Goal: Check status: Check status

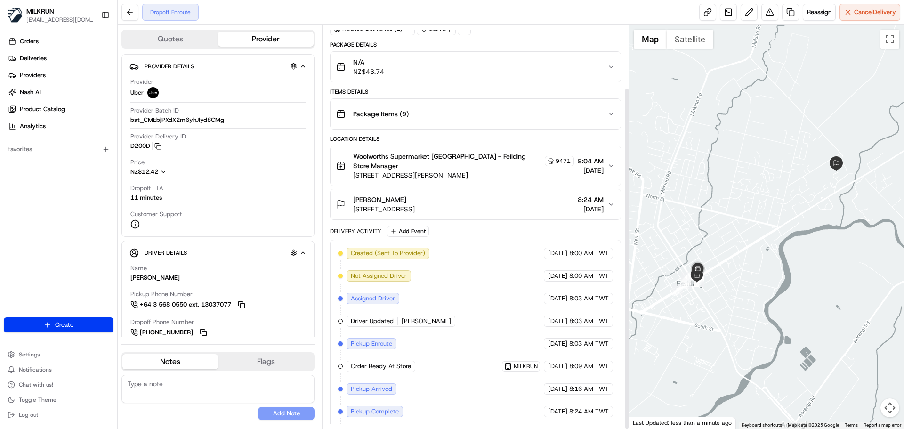
scroll to position [74, 0]
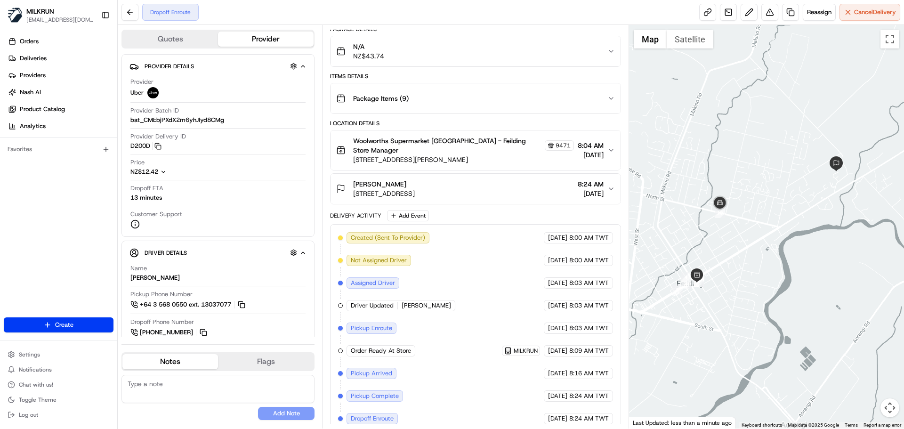
click at [548, 256] on span "23/08/2025" at bounding box center [557, 260] width 19 height 8
click at [548, 256] on span "[DATE]" at bounding box center [557, 260] width 19 height 8
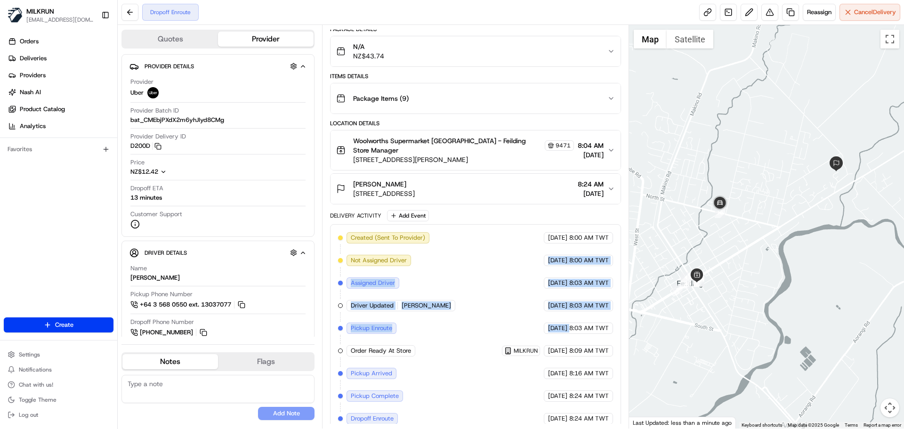
drag, startPoint x: 548, startPoint y: 249, endPoint x: 562, endPoint y: 337, distance: 88.6
click at [562, 337] on div "Created (Sent To Provider) Uber 23/08/2025 8:00 AM TWT Not Assigned Driver Uber…" at bounding box center [475, 328] width 274 height 192
click at [562, 345] on div "23/08/2025 8:09 AM TWT" at bounding box center [578, 350] width 69 height 11
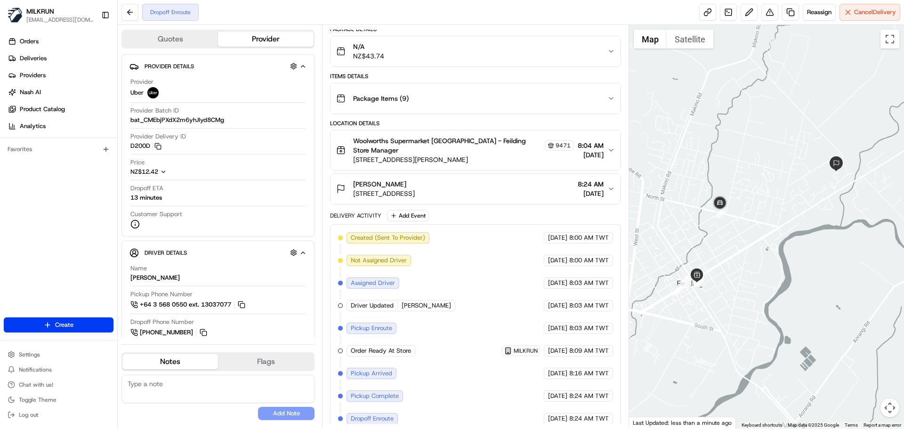
click at [562, 345] on div "23/08/2025 8:09 AM TWT" at bounding box center [578, 350] width 69 height 11
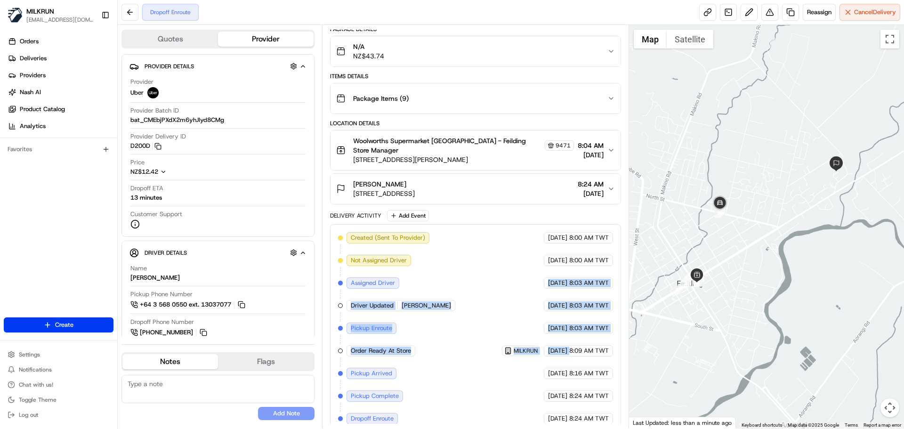
drag, startPoint x: 562, startPoint y: 337, endPoint x: 556, endPoint y: 239, distance: 98.1
click at [556, 240] on div "Created (Sent To Provider) Uber 23/08/2025 8:00 AM TWT Not Assigned Driver Uber…" at bounding box center [475, 328] width 274 height 192
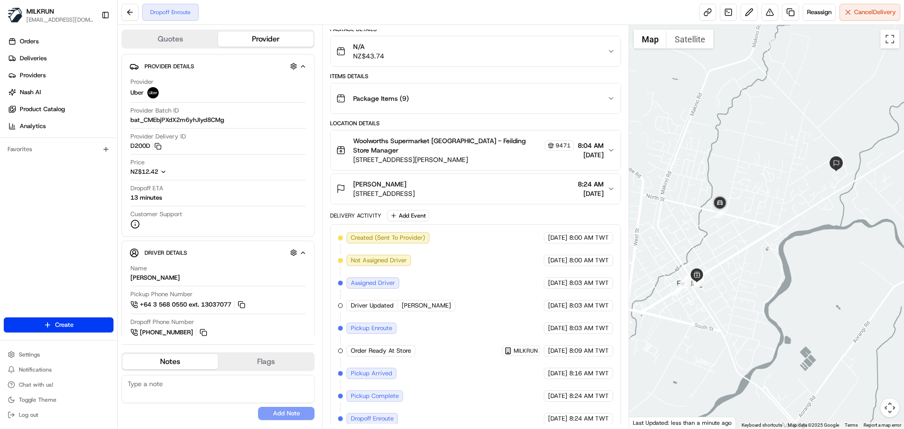
click at [571, 368] on div "23/08/2025 8:16 AM TWT" at bounding box center [578, 373] width 69 height 11
drag, startPoint x: 701, startPoint y: 11, endPoint x: 688, endPoint y: 4, distance: 14.8
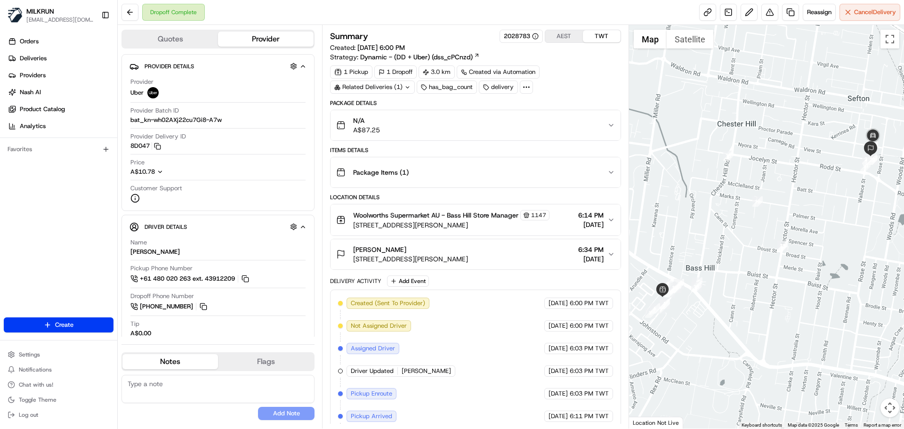
click at [496, 369] on div "Created (Sent To Provider) Uber 22/08/2025 6:00 PM TWT Not Assigned Driver Uber…" at bounding box center [475, 405] width 274 height 215
drag, startPoint x: 496, startPoint y: 369, endPoint x: 485, endPoint y: 331, distance: 39.5
click at [487, 335] on div "Created (Sent To Provider) Uber 22/08/2025 6:00 PM TWT Not Assigned Driver Uber…" at bounding box center [475, 405] width 274 height 215
click at [502, 389] on div "Created (Sent To Provider) Uber 22/08/2025 6:00 PM TWT Not Assigned Driver Uber…" at bounding box center [475, 405] width 274 height 215
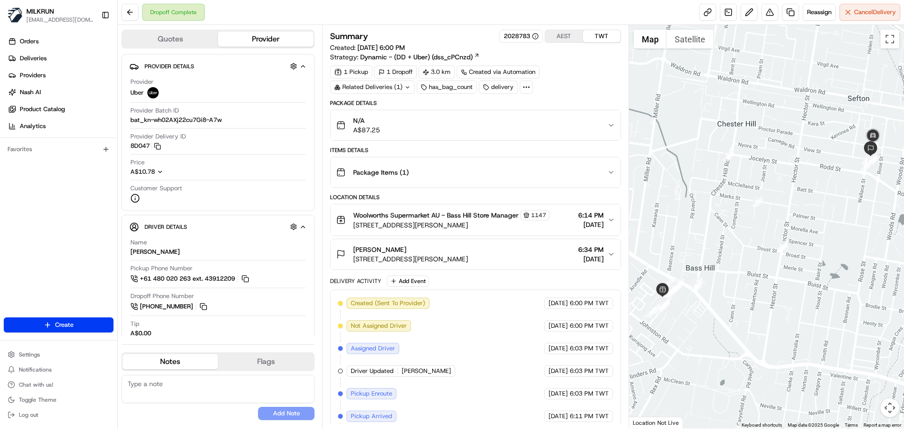
click at [378, 287] on div "Delivery Activity Add Event Created (Sent To Provider) Uber 22/08/2025 6:00 PM …" at bounding box center [475, 397] width 290 height 245
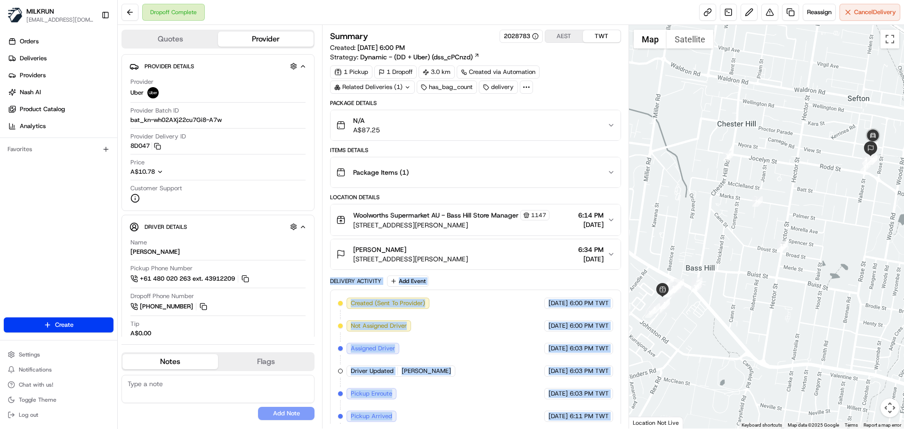
scroll to position [97, 0]
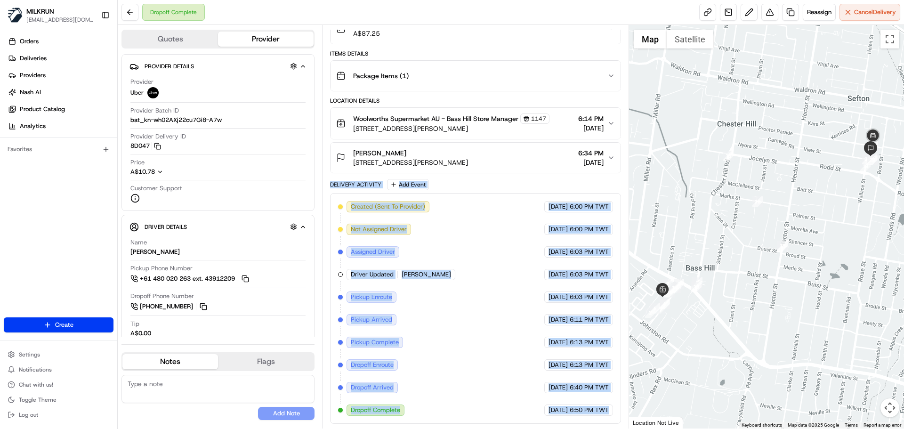
drag, startPoint x: 378, startPoint y: 287, endPoint x: 585, endPoint y: 418, distance: 245.7
click at [581, 418] on div "Delivery Activity Add Event Created (Sent To Provider) Uber 22/08/2025 6:00 PM …" at bounding box center [475, 301] width 290 height 245
click at [594, 408] on span "6:50 PM TWT" at bounding box center [589, 410] width 39 height 8
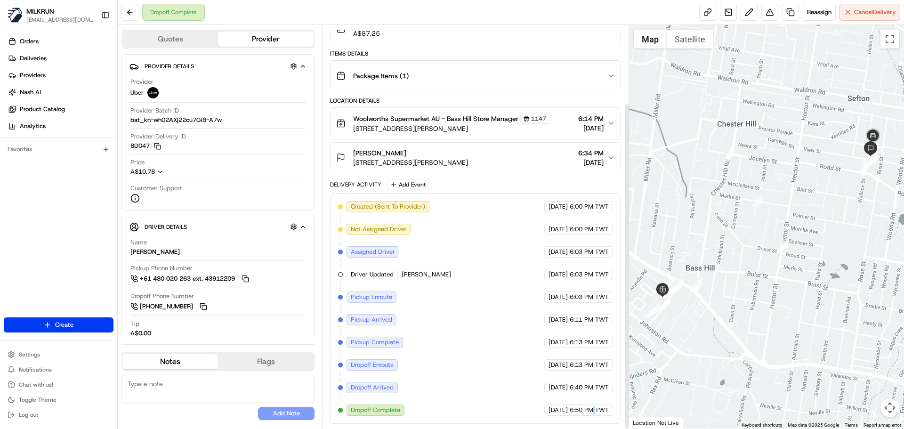
click at [594, 408] on span "6:50 PM TWT" at bounding box center [589, 410] width 39 height 8
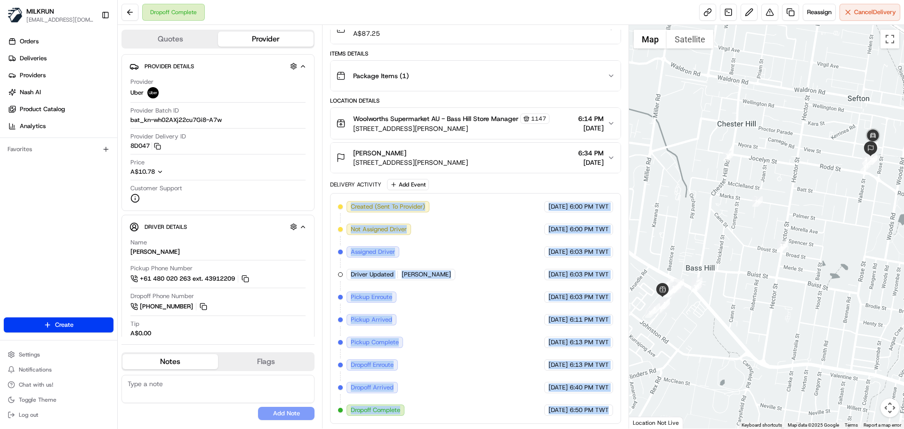
drag, startPoint x: 594, startPoint y: 408, endPoint x: 406, endPoint y: 192, distance: 286.3
click at [405, 190] on div "Delivery Activity Add Event Created (Sent To Provider) Uber 22/08/2025 6:00 PM …" at bounding box center [475, 301] width 290 height 245
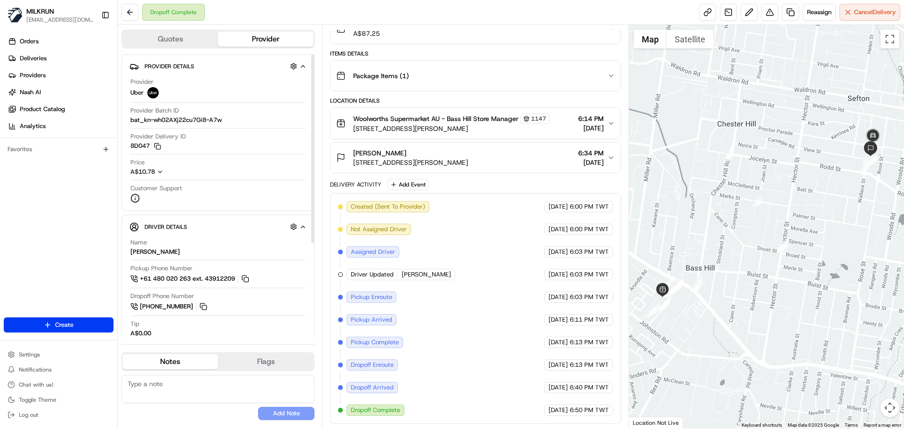
click at [131, 150] on div "Provider Delivery ID 8D047 Copy del_xMCp6rrOTH6b_silvijQRw 8D047" at bounding box center [217, 143] width 175 height 22
drag, startPoint x: 131, startPoint y: 150, endPoint x: 154, endPoint y: 152, distance: 23.1
click at [154, 152] on div "Provider Delivery ID 8D047 Copy del_xMCp6rrOTH6b_silvijQRw 8D047" at bounding box center [217, 143] width 175 height 22
click at [425, 344] on div "Created (Sent To Provider) Uber 22/08/2025 6:00 PM TWT Not Assigned Driver Uber…" at bounding box center [475, 308] width 274 height 215
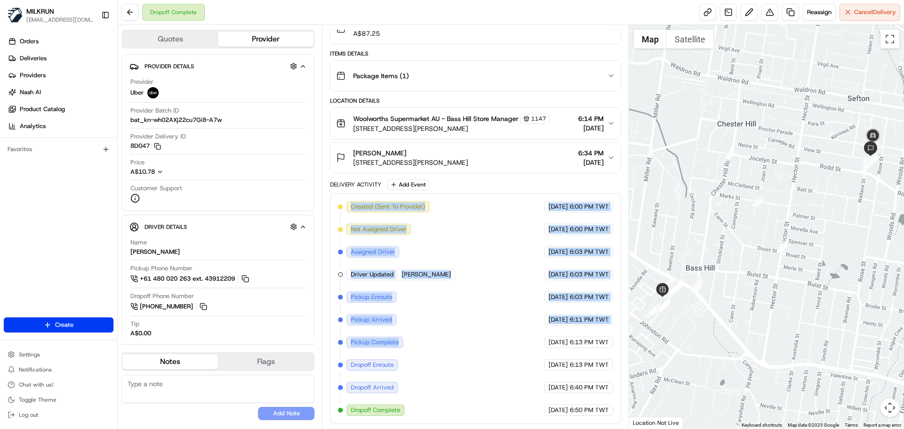
drag, startPoint x: 425, startPoint y: 344, endPoint x: 451, endPoint y: 233, distance: 113.3
click at [450, 224] on div "Created (Sent To Provider) Uber 22/08/2025 6:00 PM TWT Not Assigned Driver Uber…" at bounding box center [475, 308] width 274 height 215
click at [438, 273] on span "ABDULLAH T." at bounding box center [426, 274] width 49 height 8
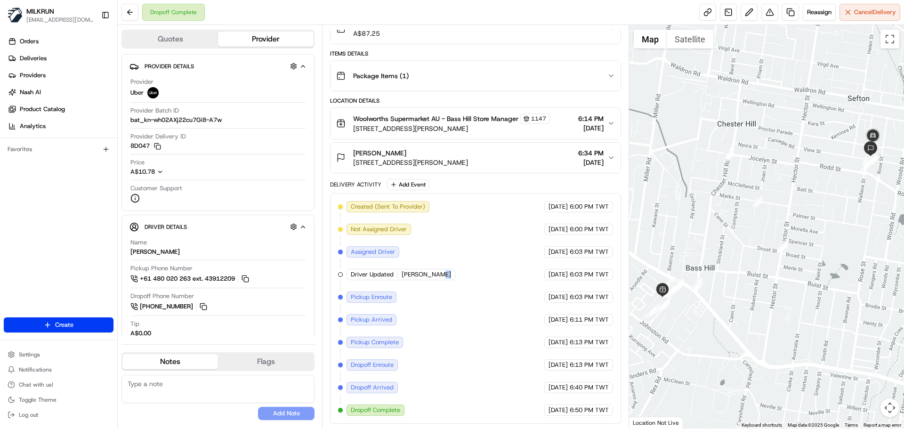
click at [438, 273] on span "ABDULLAH T." at bounding box center [426, 274] width 49 height 8
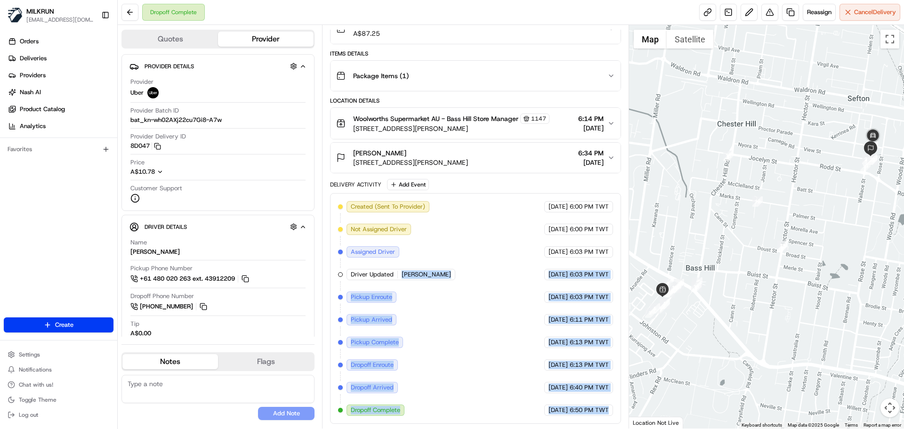
drag, startPoint x: 438, startPoint y: 273, endPoint x: 571, endPoint y: 422, distance: 200.4
click at [573, 424] on div "Summary 2028783 AEST TWT Created: 22/08/2025 6:00 PM Strategy: Dynamic - (DD + …" at bounding box center [475, 226] width 306 height 403
click at [596, 405] on div "22/08/2025 6:50 PM TWT" at bounding box center [578, 409] width 69 height 11
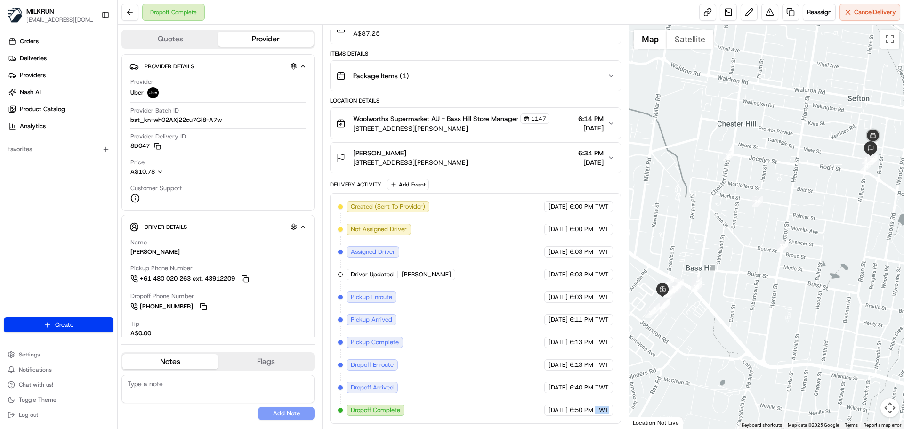
click at [596, 405] on div "22/08/2025 6:50 PM TWT" at bounding box center [578, 409] width 69 height 11
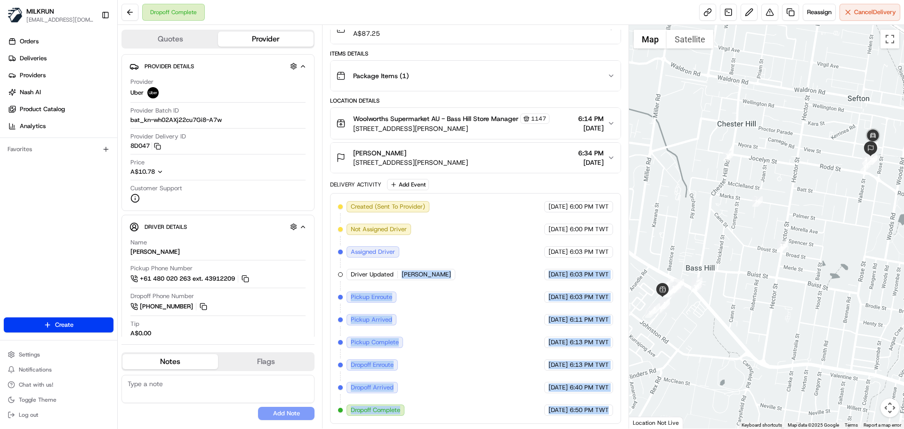
drag, startPoint x: 596, startPoint y: 405, endPoint x: 435, endPoint y: 253, distance: 221.4
click at [445, 267] on div "Created (Sent To Provider) Uber 22/08/2025 6:00 PM TWT Not Assigned Driver Uber…" at bounding box center [475, 308] width 274 height 215
click at [435, 253] on div "Created (Sent To Provider) Uber 22/08/2025 6:00 PM TWT Not Assigned Driver Uber…" at bounding box center [475, 308] width 274 height 215
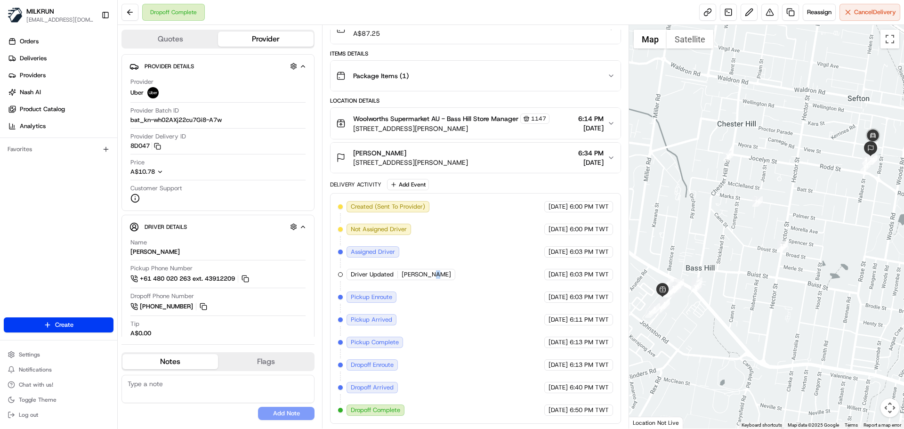
click at [435, 253] on div "Created (Sent To Provider) Uber 22/08/2025 6:00 PM TWT Not Assigned Driver Uber…" at bounding box center [475, 308] width 274 height 215
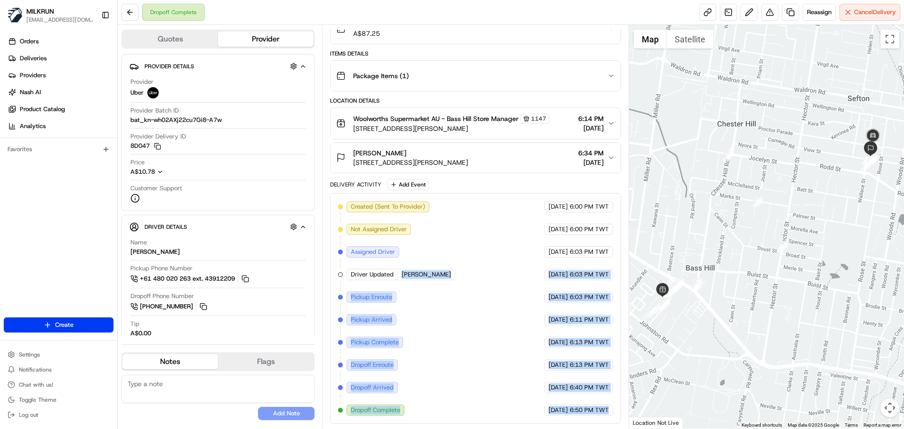
drag, startPoint x: 435, startPoint y: 253, endPoint x: 580, endPoint y: 402, distance: 207.7
click at [580, 402] on div "Created (Sent To Provider) Uber 22/08/2025 6:00 PM TWT Not Assigned Driver Uber…" at bounding box center [475, 308] width 274 height 215
click at [588, 405] on div "22/08/2025 6:50 PM TWT" at bounding box center [578, 409] width 69 height 11
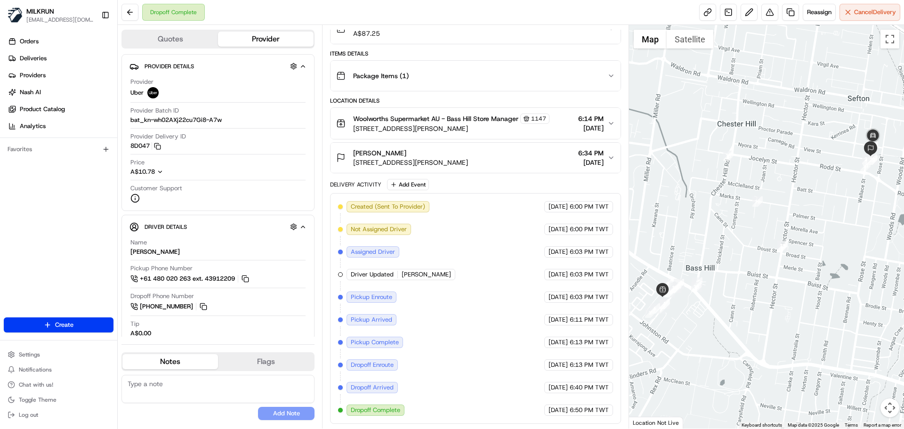
click at [588, 405] on div "22/08/2025 6:50 PM TWT" at bounding box center [578, 409] width 69 height 11
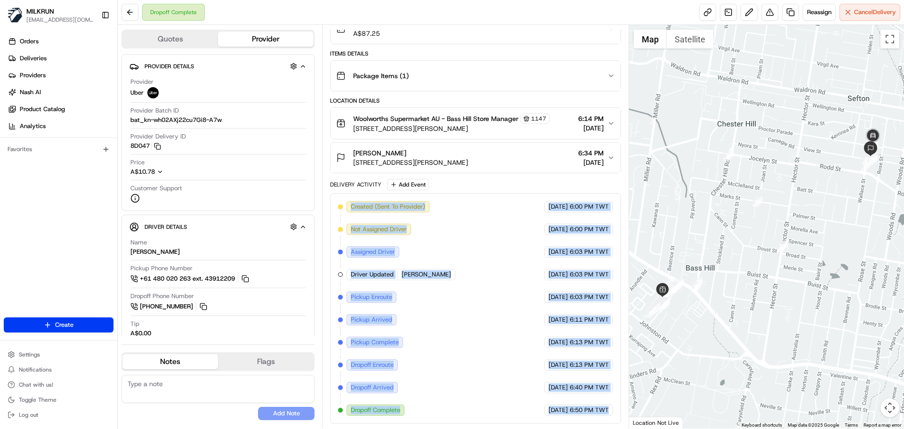
drag, startPoint x: 588, startPoint y: 405, endPoint x: 361, endPoint y: 197, distance: 308.2
click at [361, 197] on div "Created (Sent To Provider) Uber 22/08/2025 6:00 PM TWT Not Assigned Driver Uber…" at bounding box center [475, 308] width 290 height 231
click at [361, 202] on div "Created (Sent To Provider)" at bounding box center [387, 206] width 83 height 11
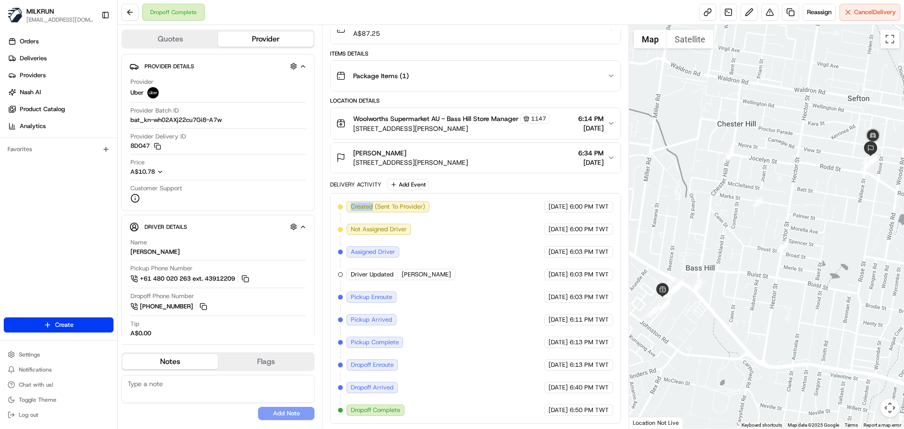
click at [362, 202] on div "Created (Sent To Provider)" at bounding box center [387, 206] width 83 height 11
click at [602, 404] on div "22/08/2025 6:50 PM TWT" at bounding box center [578, 409] width 69 height 11
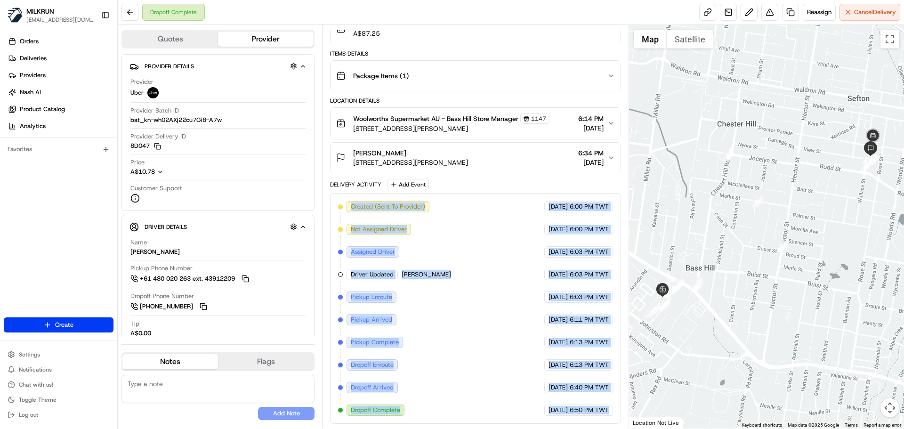
drag, startPoint x: 602, startPoint y: 404, endPoint x: 359, endPoint y: 192, distance: 322.6
click at [361, 193] on div "Created (Sent To Provider) Uber 22/08/2025 6:00 PM TWT Not Assigned Driver Uber…" at bounding box center [475, 308] width 290 height 231
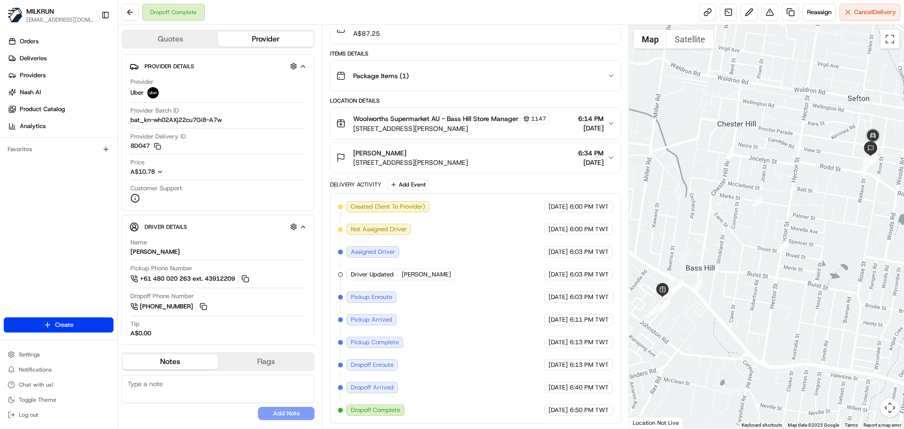
click at [344, 187] on div "Delivery Activity" at bounding box center [355, 185] width 51 height 8
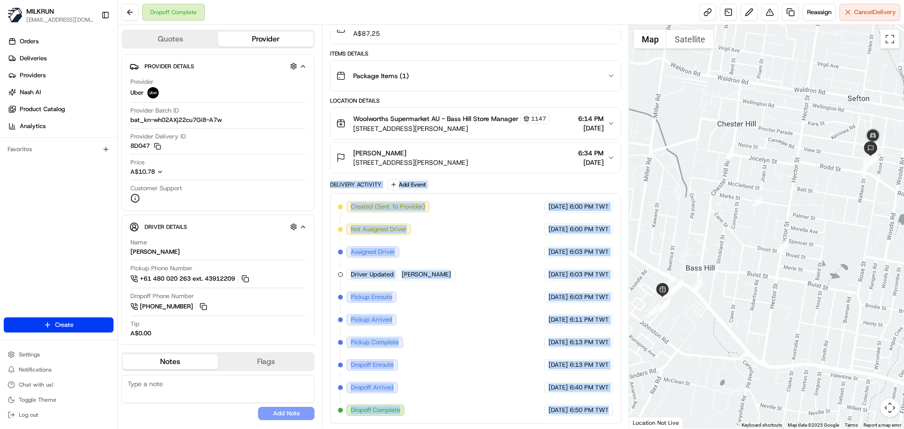
drag, startPoint x: 344, startPoint y: 187, endPoint x: 624, endPoint y: 406, distance: 355.1
click at [616, 428] on html "MILKRUN snatividad@woolworths.com.au Toggle Sidebar Orders Deliveries Providers…" at bounding box center [452, 214] width 904 height 429
click at [600, 410] on span "6:50 PM TWT" at bounding box center [589, 410] width 39 height 8
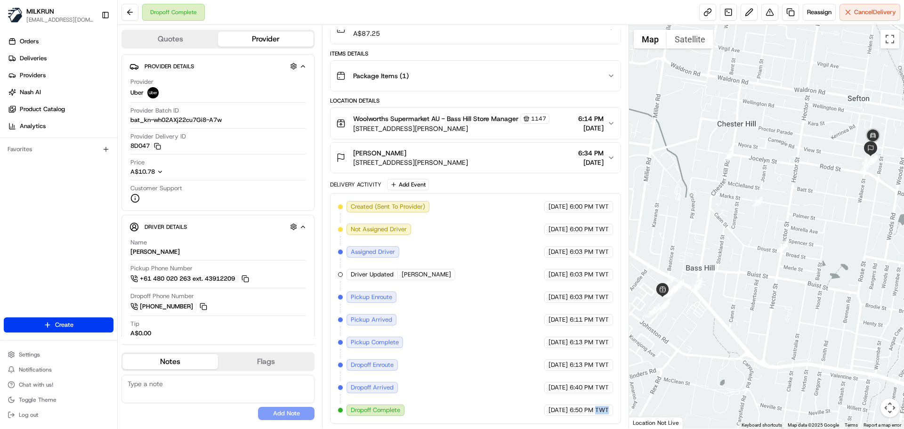
click at [600, 410] on span "6:50 PM TWT" at bounding box center [589, 410] width 39 height 8
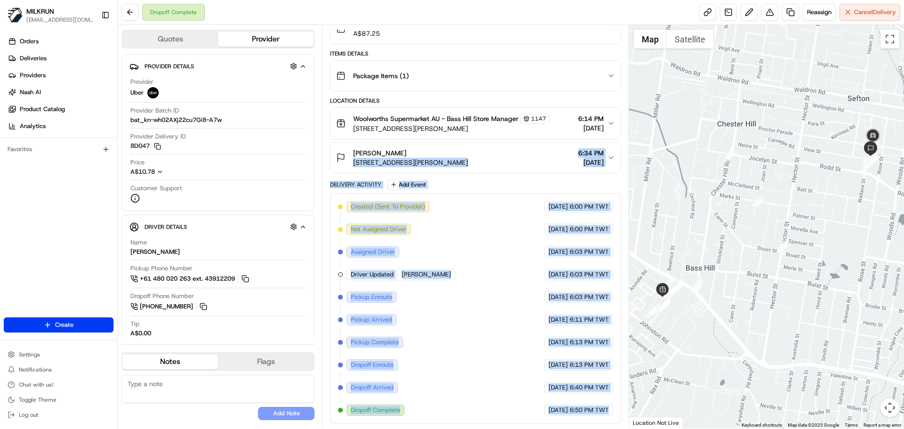
drag, startPoint x: 600, startPoint y: 410, endPoint x: 346, endPoint y: 185, distance: 338.8
click at [346, 177] on div "Package Details N/A A$87.25 Items Details Package Items ( 1 ) Location Details …" at bounding box center [475, 213] width 290 height 421
click at [346, 185] on div "Delivery Activity" at bounding box center [355, 185] width 51 height 8
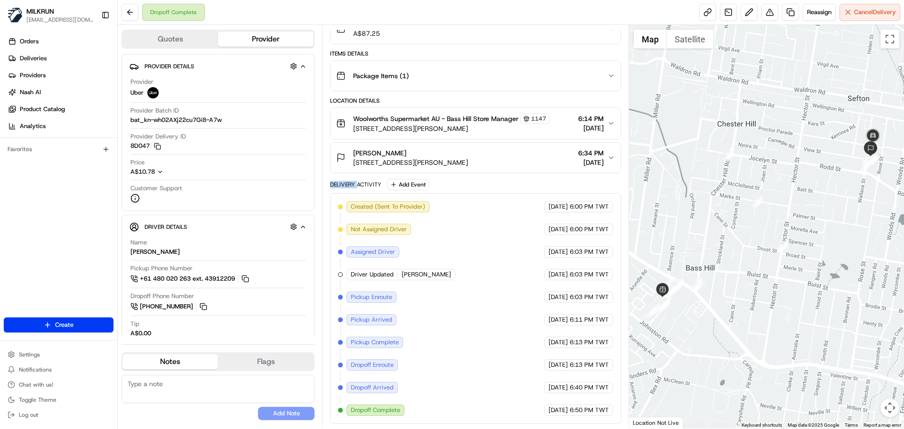
click at [346, 185] on div "Delivery Activity" at bounding box center [355, 185] width 51 height 8
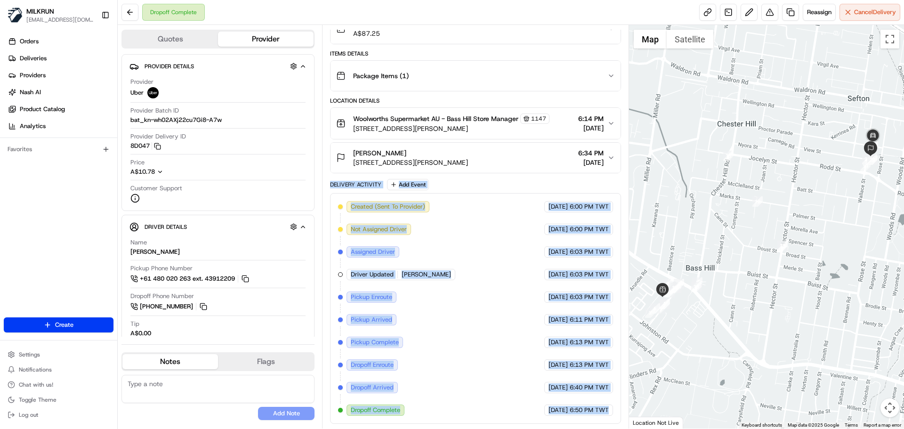
drag, startPoint x: 346, startPoint y: 185, endPoint x: 596, endPoint y: 398, distance: 328.6
click at [558, 428] on html "MILKRUN snatividad@woolworths.com.au Toggle Sidebar Orders Deliveries Providers…" at bounding box center [452, 214] width 904 height 429
click at [562, 411] on span "22/08/2025" at bounding box center [557, 410] width 19 height 8
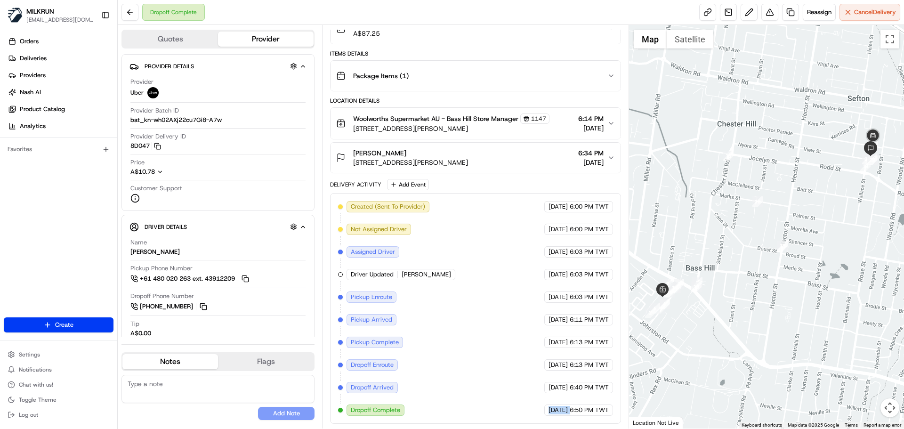
click at [562, 411] on span "22/08/2025" at bounding box center [557, 410] width 19 height 8
click at [615, 414] on div "Created (Sent To Provider) Uber 22/08/2025 6:00 PM TWT Not Assigned Driver Uber…" at bounding box center [475, 308] width 290 height 231
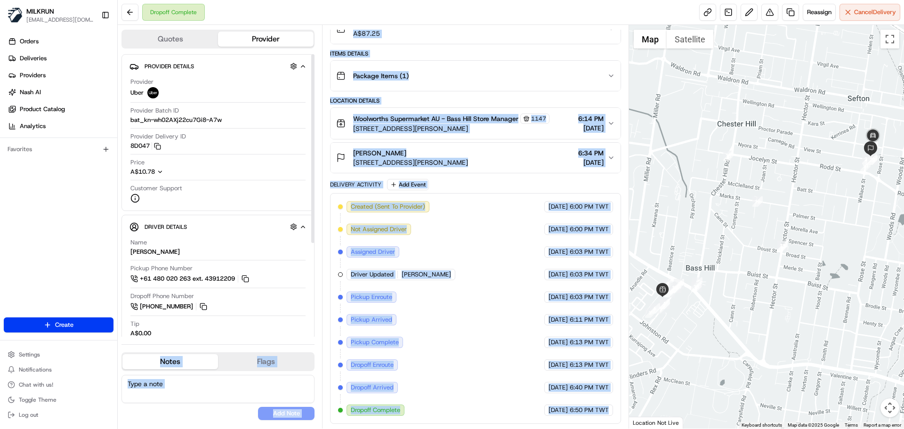
drag, startPoint x: 615, startPoint y: 414, endPoint x: 311, endPoint y: 185, distance: 380.3
click at [311, 185] on div "Quotes Provider Provider Details Hidden ( 3 ) Provider Uber Provider Batch ID b…" at bounding box center [373, 226] width 511 height 403
click at [358, 185] on div "Delivery Activity" at bounding box center [355, 185] width 51 height 8
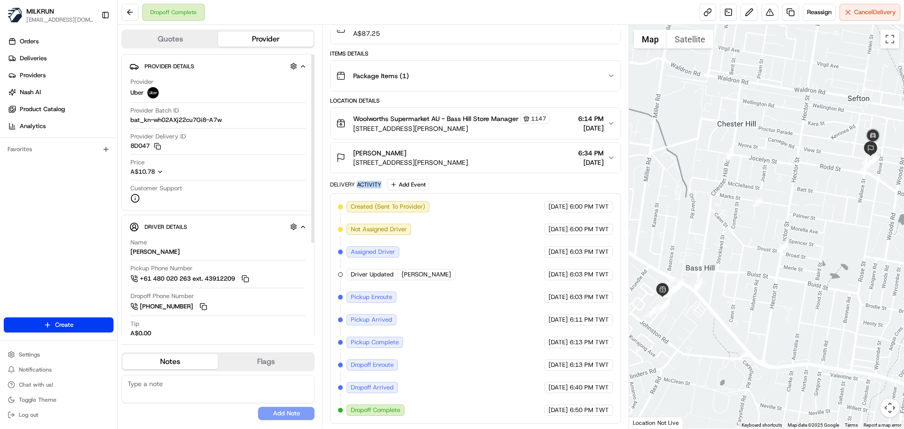
click at [358, 185] on div "Delivery Activity" at bounding box center [355, 185] width 51 height 8
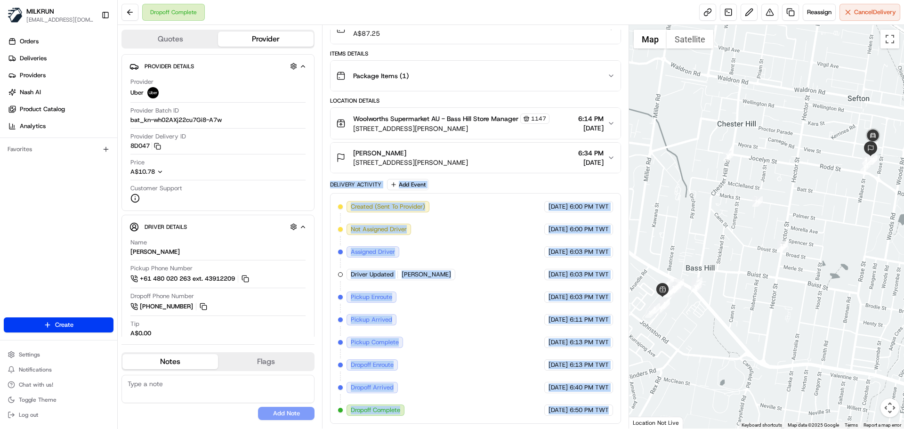
drag, startPoint x: 358, startPoint y: 185, endPoint x: 583, endPoint y: 450, distance: 347.0
click at [583, 428] on html "MILKRUN snatividad@woolworths.com.au Toggle Sidebar Orders Deliveries Providers…" at bounding box center [452, 214] width 904 height 429
click at [593, 415] on div "22/08/2025 6:50 PM TWT" at bounding box center [578, 409] width 69 height 11
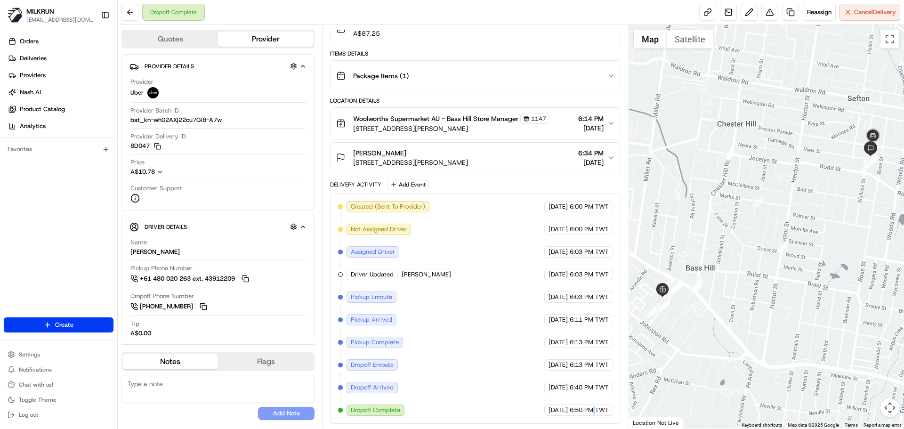
click at [593, 415] on div "22/08/2025 6:50 PM TWT" at bounding box center [578, 409] width 69 height 11
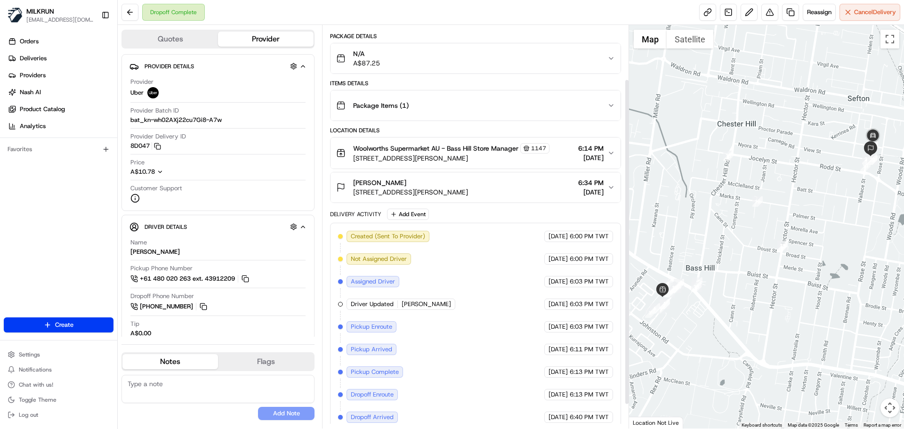
scroll to position [0, 0]
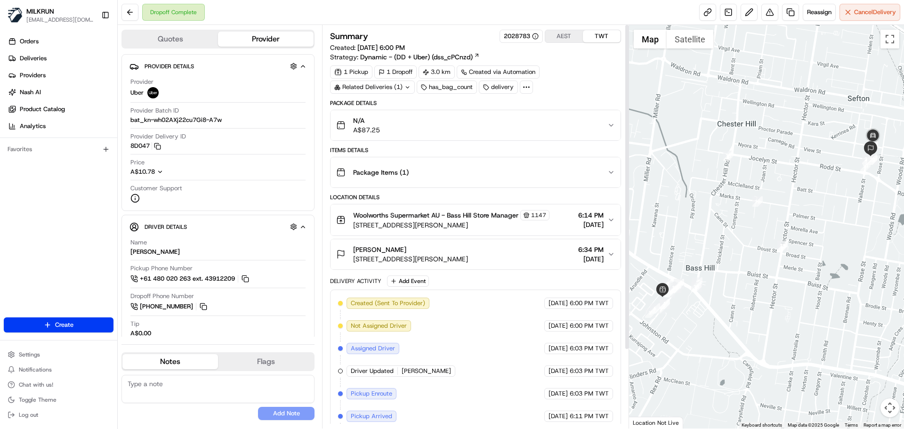
click at [555, 33] on button "AEST" at bounding box center [564, 36] width 38 height 12
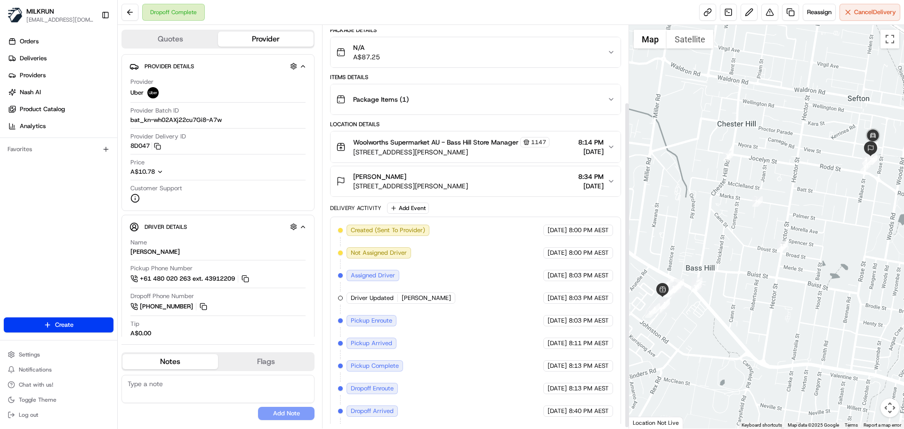
scroll to position [97, 0]
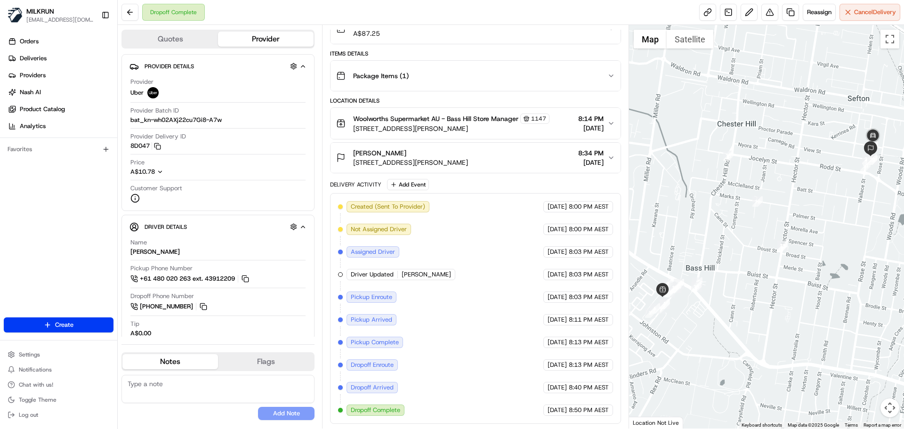
click at [546, 405] on div "22/08/2025 8:50 PM AEST" at bounding box center [578, 409] width 70 height 11
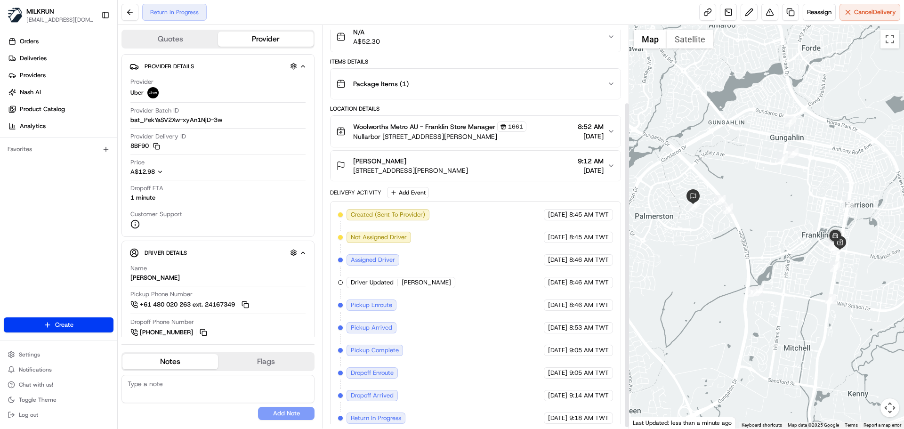
scroll to position [97, 0]
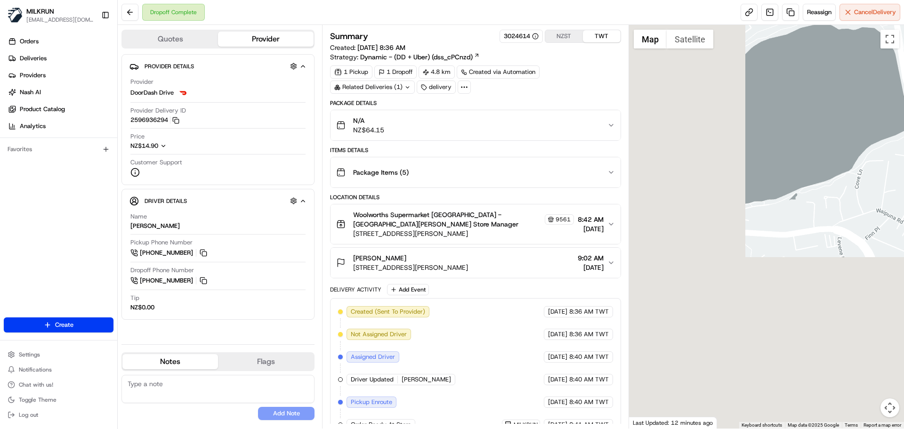
drag, startPoint x: 830, startPoint y: 137, endPoint x: 903, endPoint y: 56, distance: 109.3
click at [903, 56] on div at bounding box center [766, 226] width 275 height 403
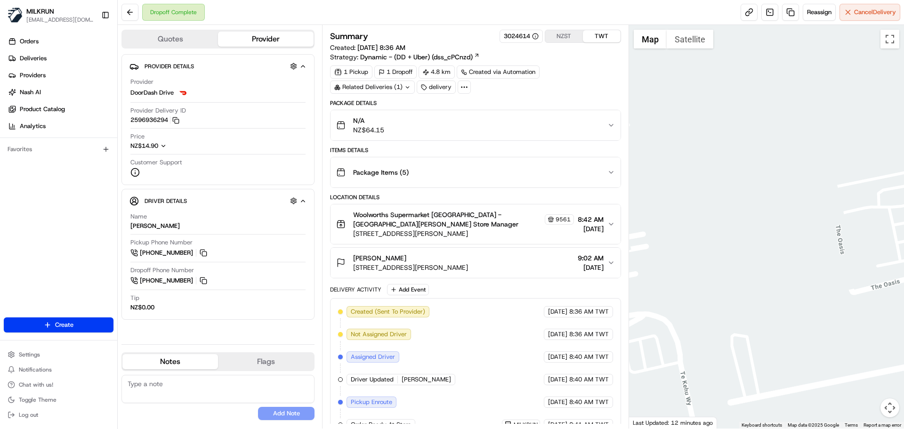
drag, startPoint x: 761, startPoint y: 114, endPoint x: 853, endPoint y: 131, distance: 93.0
click at [851, 130] on div at bounding box center [766, 226] width 275 height 403
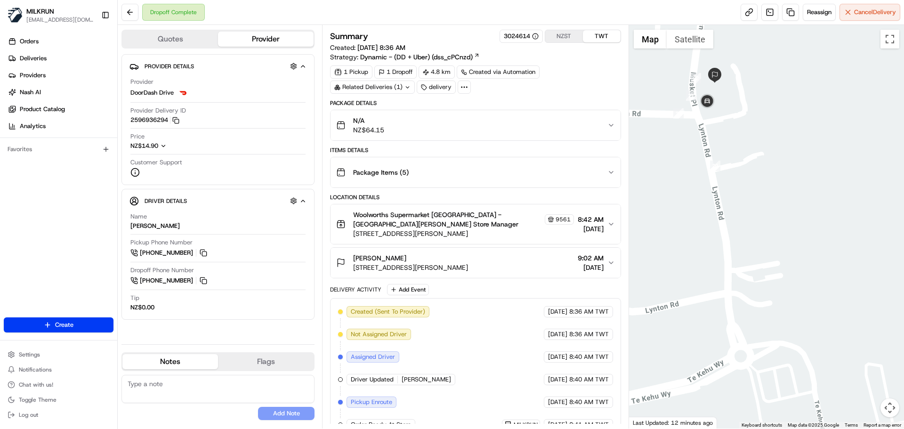
drag, startPoint x: 676, startPoint y: 120, endPoint x: 699, endPoint y: 134, distance: 27.7
click at [699, 134] on div at bounding box center [766, 226] width 275 height 403
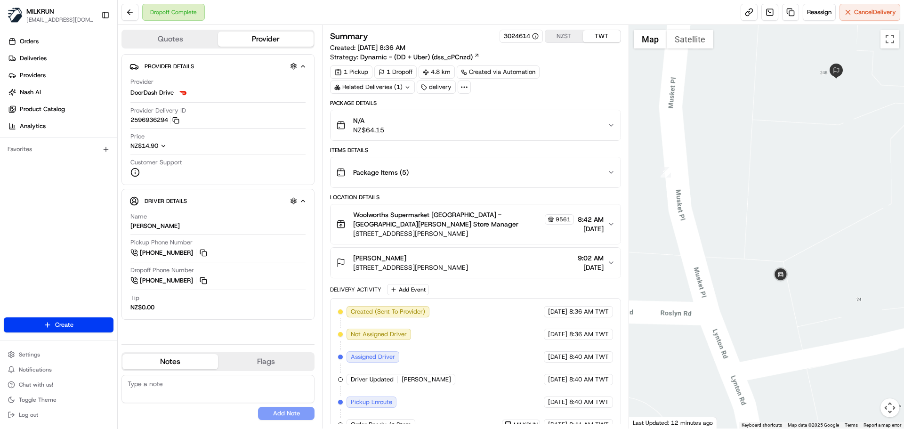
drag, startPoint x: 748, startPoint y: 129, endPoint x: 903, endPoint y: 235, distance: 188.4
click at [903, 235] on div at bounding box center [766, 226] width 275 height 403
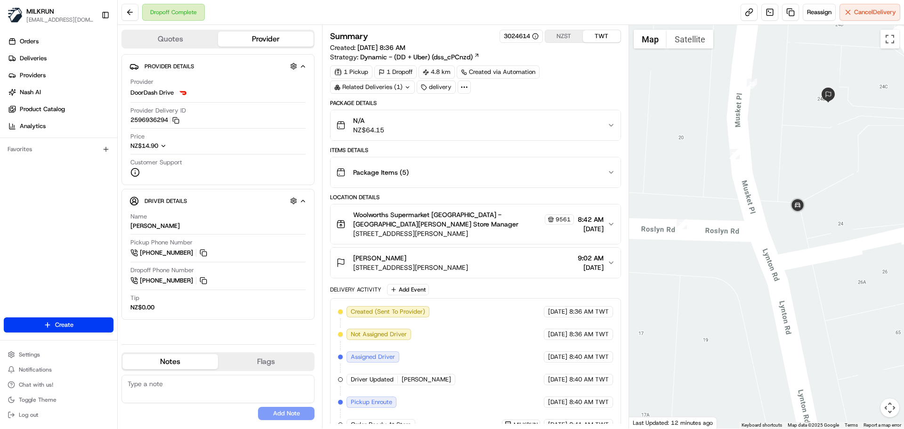
drag, startPoint x: 872, startPoint y: 209, endPoint x: 838, endPoint y: 172, distance: 50.3
click at [838, 172] on div at bounding box center [766, 226] width 275 height 403
click at [493, 380] on div "Created (Sent To Provider) DoorDash Drive 23/08/2025 8:36 AM TWT Not Assigned D…" at bounding box center [475, 424] width 274 height 237
click at [493, 381] on div "Created (Sent To Provider) DoorDash Drive 23/08/2025 8:36 AM TWT Not Assigned D…" at bounding box center [475, 424] width 274 height 237
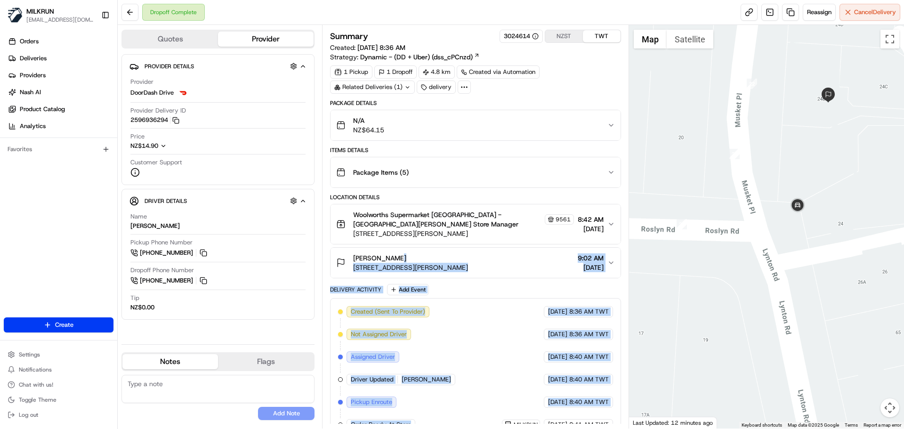
drag, startPoint x: 493, startPoint y: 381, endPoint x: 485, endPoint y: 235, distance: 146.6
click at [484, 226] on div "Package Details N/A NZ$64.15 Items Details Package Items ( 5 ) Location Details…" at bounding box center [475, 325] width 290 height 452
click at [485, 373] on div "Created (Sent To Provider) DoorDash Drive 23/08/2025 8:36 AM TWT Not Assigned D…" at bounding box center [475, 424] width 274 height 237
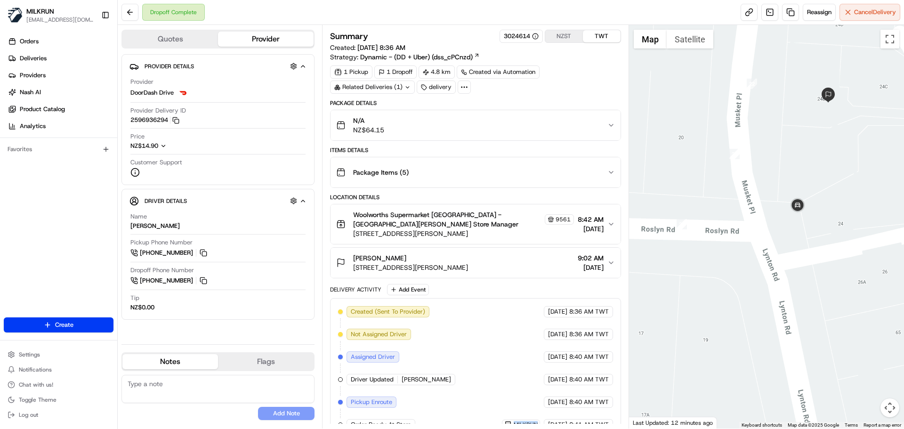
click at [486, 373] on div "Created (Sent To Provider) DoorDash Drive 23/08/2025 8:36 AM TWT Not Assigned D…" at bounding box center [475, 424] width 274 height 237
drag, startPoint x: 486, startPoint y: 373, endPoint x: 562, endPoint y: 415, distance: 86.8
click at [560, 415] on div "Created (Sent To Provider) DoorDash Drive 23/08/2025 8:36 AM TWT Not Assigned D…" at bounding box center [475, 424] width 274 height 237
click at [592, 421] on div "23/08/2025 8:41 AM TWT" at bounding box center [578, 424] width 69 height 11
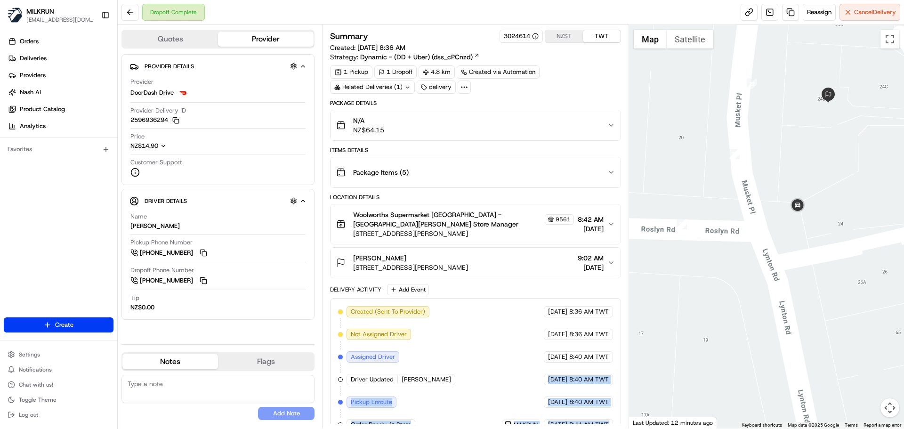
scroll to position [41, 0]
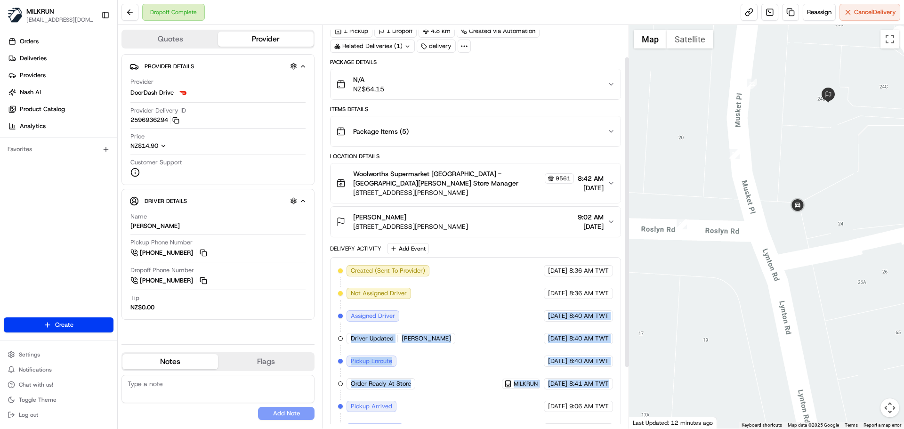
drag, startPoint x: 592, startPoint y: 421, endPoint x: 502, endPoint y: 312, distance: 141.8
click at [502, 312] on div "Created (Sent To Provider) DoorDash Drive 23/08/2025 8:36 AM TWT Not Assigned D…" at bounding box center [475, 383] width 274 height 237
click at [488, 389] on div "Created (Sent To Provider) DoorDash Drive 23/08/2025 8:36 AM TWT Not Assigned D…" at bounding box center [475, 383] width 274 height 237
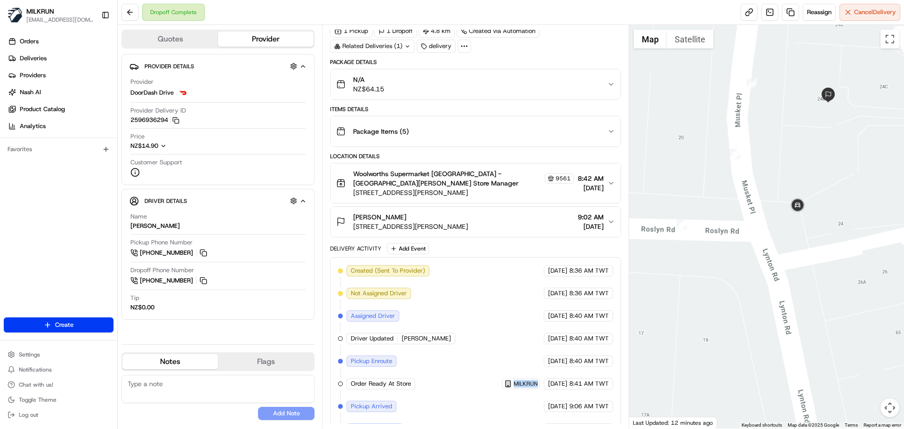
click at [488, 389] on div "Created (Sent To Provider) DoorDash Drive 23/08/2025 8:36 AM TWT Not Assigned D…" at bounding box center [475, 383] width 274 height 237
drag, startPoint x: 488, startPoint y: 389, endPoint x: 601, endPoint y: 395, distance: 113.1
click at [601, 395] on div "Created (Sent To Provider) DoorDash Drive 23/08/2025 8:36 AM TWT Not Assigned D…" at bounding box center [475, 383] width 274 height 237
click at [594, 424] on div "Summary 3024614 NZST TWT Created: 23/08/2025 8:36 AM Strategy: Dynamic - (DD + …" at bounding box center [475, 226] width 306 height 403
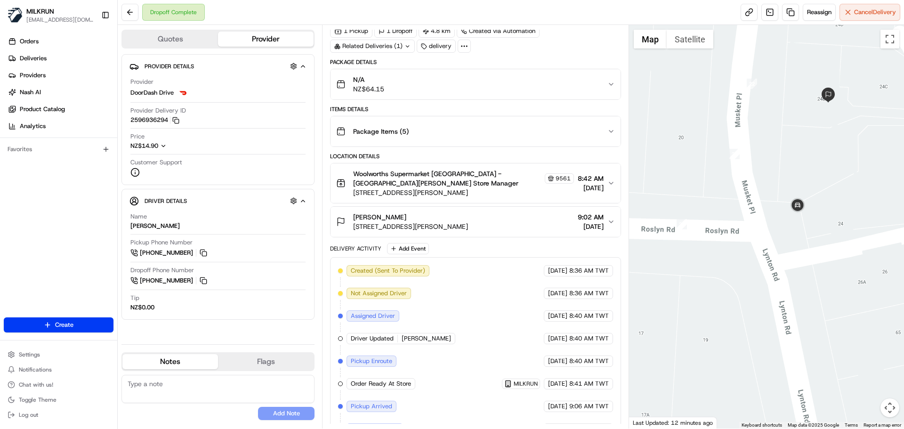
scroll to position [86, 0]
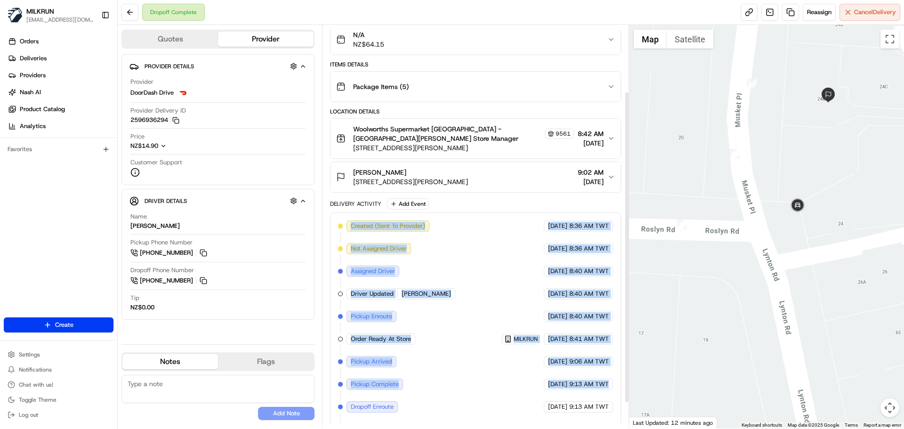
drag, startPoint x: 594, startPoint y: 424, endPoint x: 376, endPoint y: 221, distance: 298.4
click at [372, 214] on div "Summary 3024614 NZST TWT Created: 23/08/2025 8:36 AM Strategy: Dynamic - (DD + …" at bounding box center [475, 226] width 306 height 403
click at [375, 224] on div "Created (Sent To Provider) DoorDash Drive 23/08/2025 8:36 AM TWT Not Assigned D…" at bounding box center [475, 338] width 274 height 237
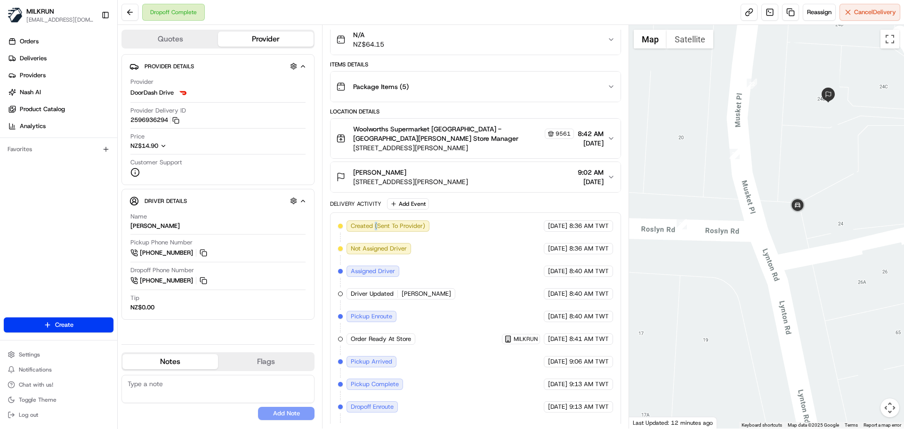
click at [375, 224] on div "Created (Sent To Provider) DoorDash Drive 23/08/2025 8:36 AM TWT Not Assigned D…" at bounding box center [475, 338] width 274 height 237
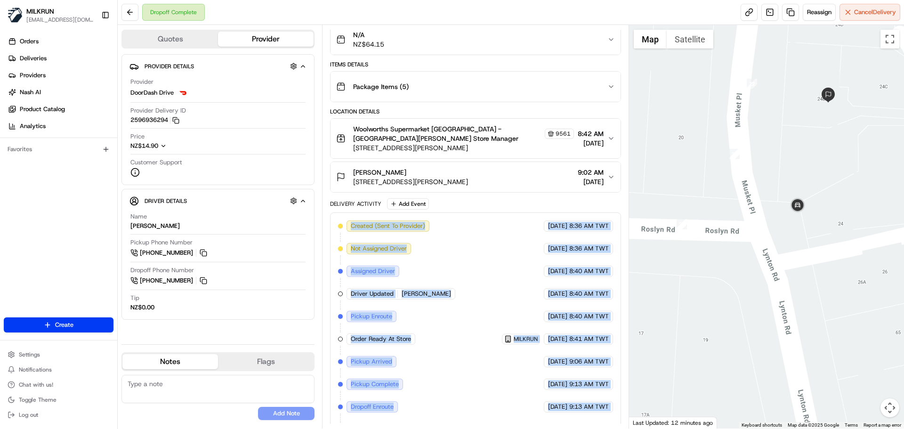
scroll to position [119, 0]
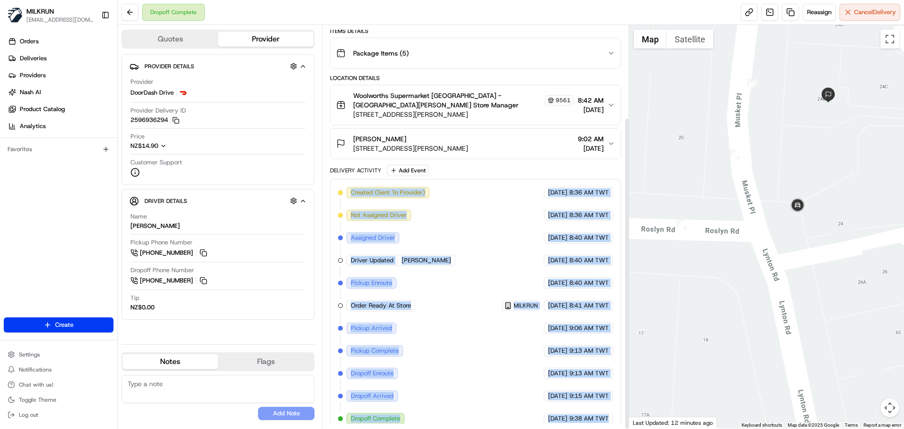
drag, startPoint x: 375, startPoint y: 224, endPoint x: 606, endPoint y: 430, distance: 309.4
click at [606, 428] on html "MILKRUN snatividad@woolworths.com.au Toggle Sidebar Orders Deliveries Providers…" at bounding box center [452, 214] width 904 height 429
click at [610, 413] on div "23/08/2025 9:38 AM TWT" at bounding box center [578, 418] width 69 height 11
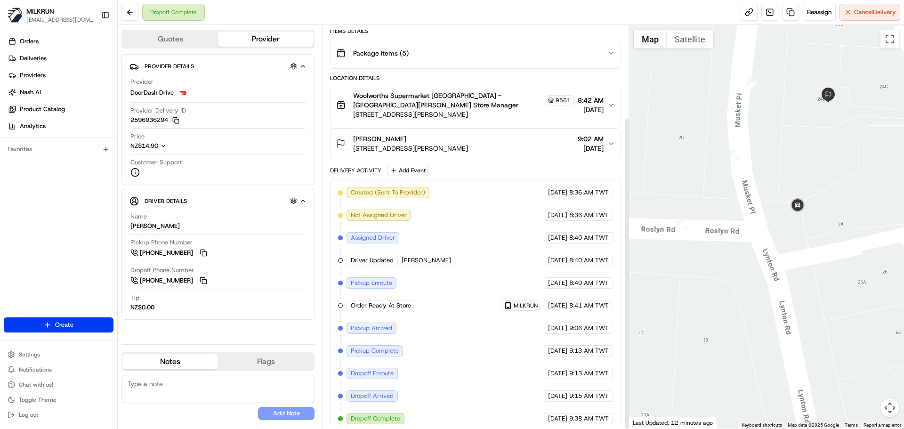
click at [610, 413] on div "23/08/2025 9:38 AM TWT" at bounding box center [578, 418] width 69 height 11
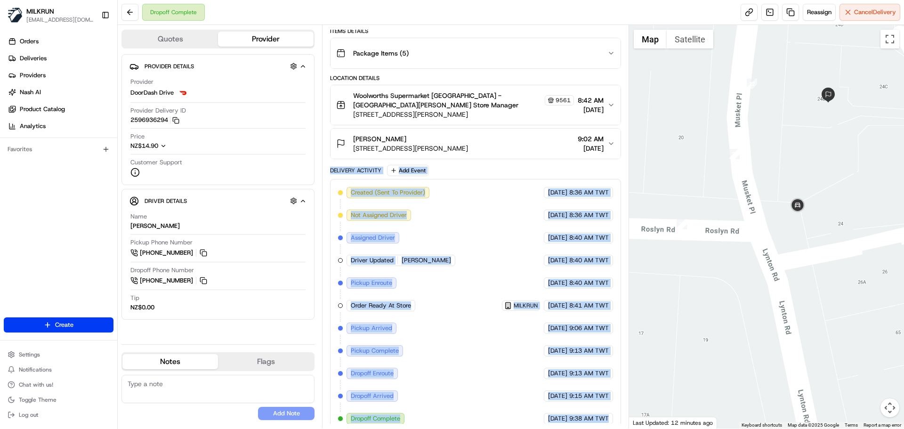
drag, startPoint x: 610, startPoint y: 405, endPoint x: 355, endPoint y: 159, distance: 354.2
click at [355, 165] on div "Delivery Activity Add Event Created (Sent To Provider) DoorDash Drive 23/08/202…" at bounding box center [475, 298] width 290 height 267
click at [365, 165] on div "Delivery Activity Add Event" at bounding box center [475, 170] width 290 height 11
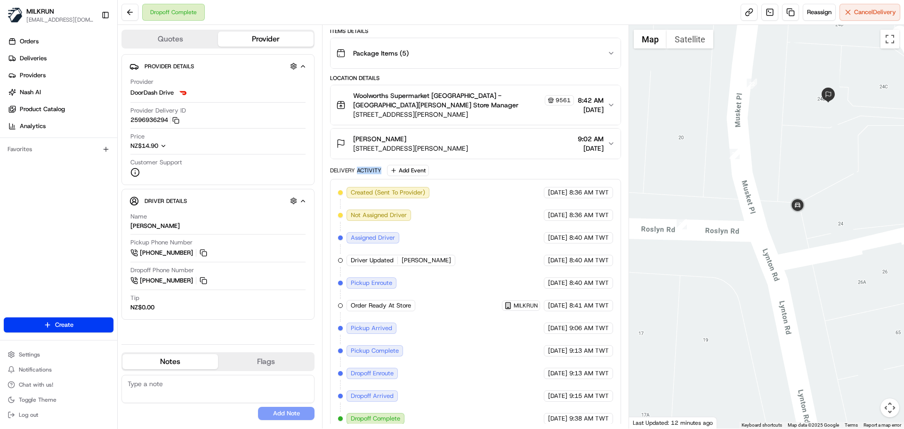
click at [365, 165] on div "Delivery Activity Add Event" at bounding box center [475, 170] width 290 height 11
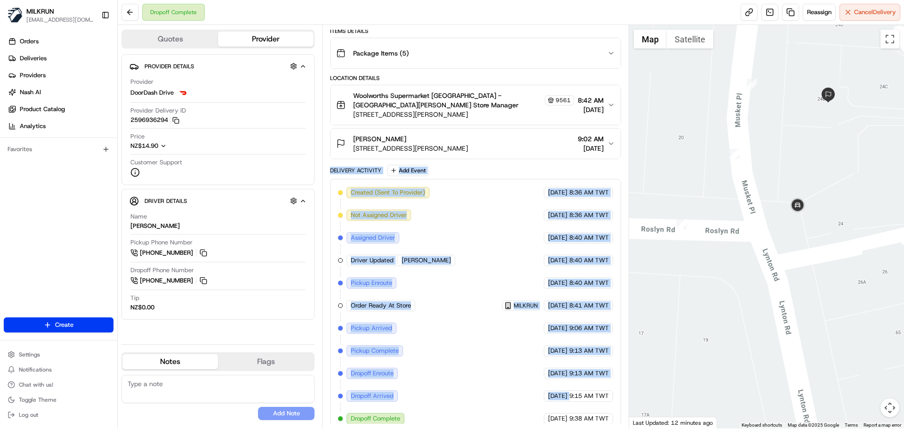
drag, startPoint x: 364, startPoint y: 157, endPoint x: 544, endPoint y: 393, distance: 295.9
click at [544, 393] on div "Delivery Activity Add Event Created (Sent To Provider) DoorDash Drive 23/08/202…" at bounding box center [475, 298] width 290 height 267
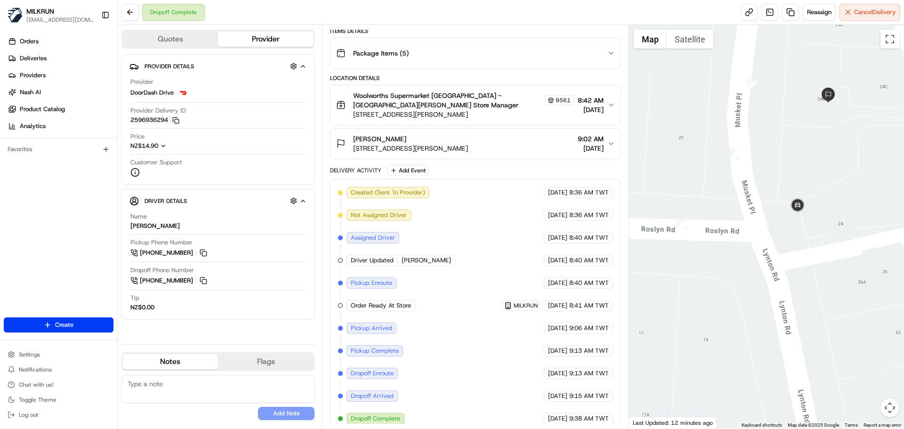
click at [576, 402] on div "Created (Sent To Provider) DoorDash Drive 23/08/2025 8:36 AM TWT Not Assigned D…" at bounding box center [475, 305] width 274 height 237
drag, startPoint x: 459, startPoint y: 340, endPoint x: 438, endPoint y: 284, distance: 60.2
click at [458, 334] on div "Created (Sent To Provider) DoorDash Drive 23/08/2025 8:36 AM TWT Not Assigned D…" at bounding box center [475, 305] width 274 height 237
click at [435, 262] on div "Created (Sent To Provider) DoorDash Drive 23/08/2025 8:36 AM TWT Not Assigned D…" at bounding box center [475, 305] width 274 height 237
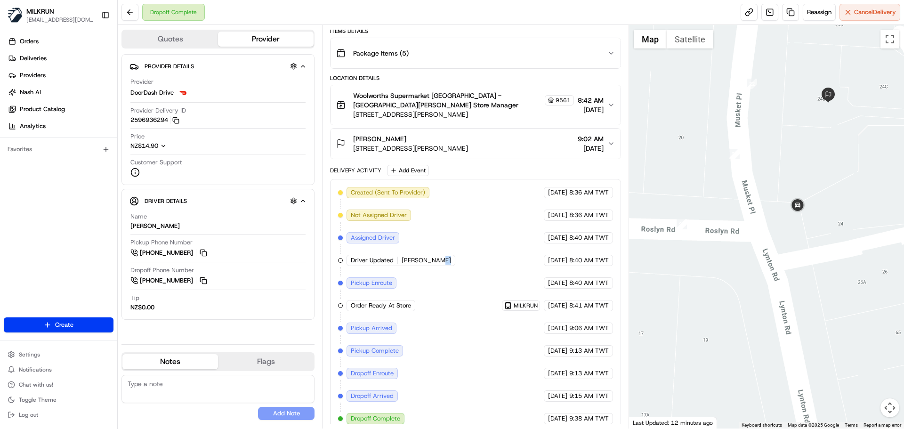
click at [435, 262] on div "Created (Sent To Provider) DoorDash Drive 23/08/2025 8:36 AM TWT Not Assigned D…" at bounding box center [475, 305] width 274 height 237
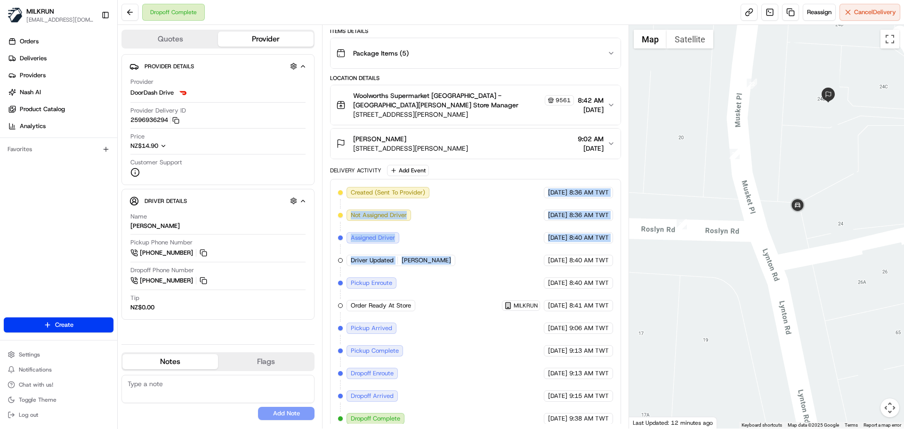
drag, startPoint x: 435, startPoint y: 262, endPoint x: 498, endPoint y: 156, distance: 123.4
click at [492, 151] on div "Package Details N/A NZ$64.15 Items Details Package Items ( 5 ) Location Details…" at bounding box center [475, 206] width 290 height 452
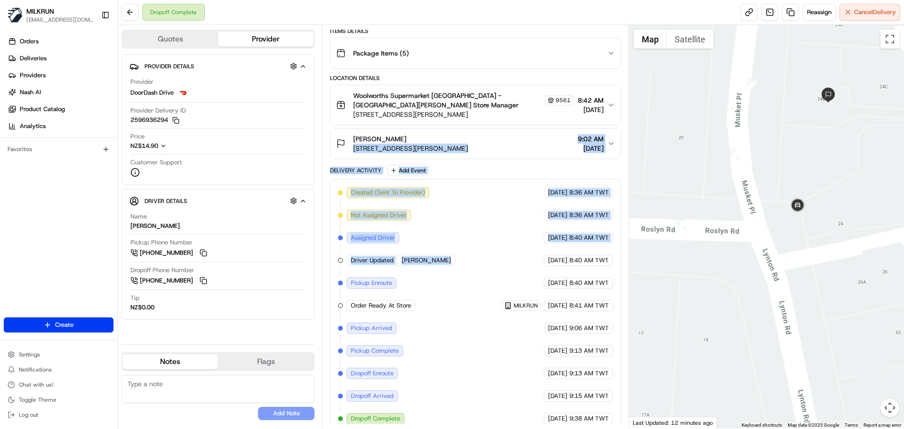
click at [510, 221] on div "Created (Sent To Provider) DoorDash Drive 23/08/2025 8:36 AM TWT Not Assigned D…" at bounding box center [475, 305] width 274 height 237
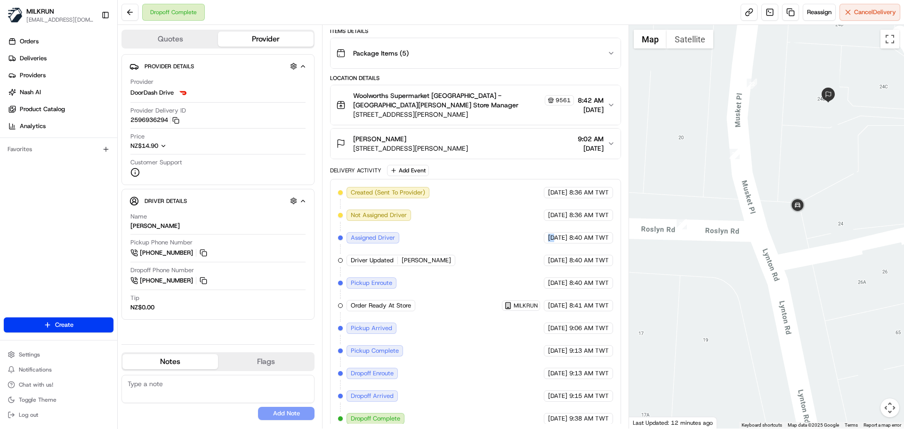
click at [510, 221] on div "Created (Sent To Provider) DoorDash Drive 23/08/2025 8:36 AM TWT Not Assigned D…" at bounding box center [475, 305] width 274 height 237
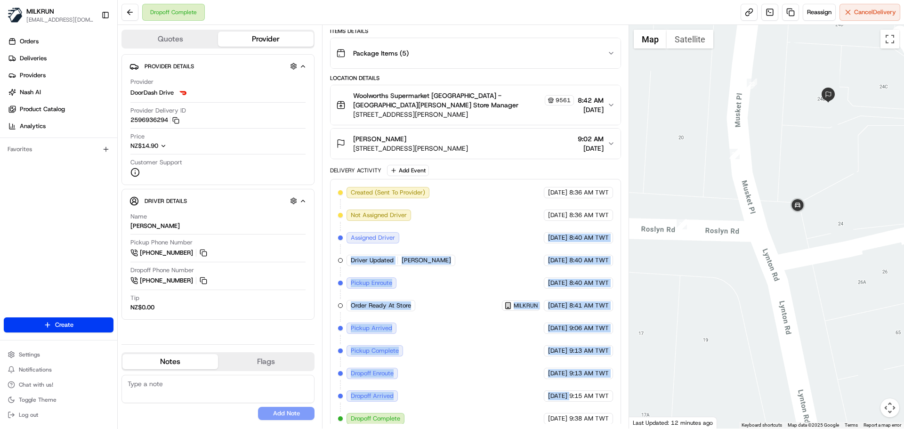
drag, startPoint x: 510, startPoint y: 221, endPoint x: 579, endPoint y: 451, distance: 239.6
click at [579, 428] on html "MILKRUN snatividad@woolworths.com.au Toggle Sidebar Orders Deliveries Providers…" at bounding box center [452, 214] width 904 height 429
click at [459, 345] on div "Created (Sent To Provider) DoorDash Drive 23/08/2025 8:36 AM TWT Not Assigned D…" at bounding box center [475, 305] width 274 height 237
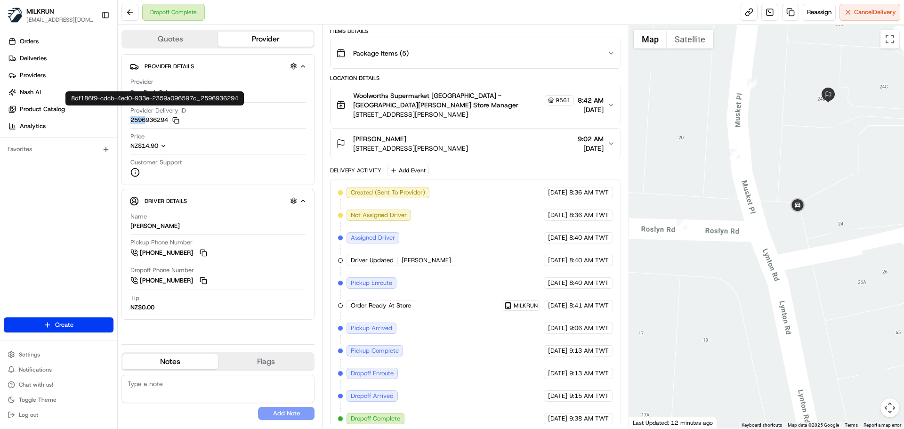
drag, startPoint x: 127, startPoint y: 122, endPoint x: 145, endPoint y: 123, distance: 17.9
click at [145, 123] on div "Provider Details Hidden ( 4 ) Provider DoorDash Drive Provider Delivery ID 2596…" at bounding box center [217, 119] width 193 height 131
click at [454, 144] on span "24B Roslyn Road, Mount Wellington, Auckland 1060, NZ" at bounding box center [410, 148] width 115 height 9
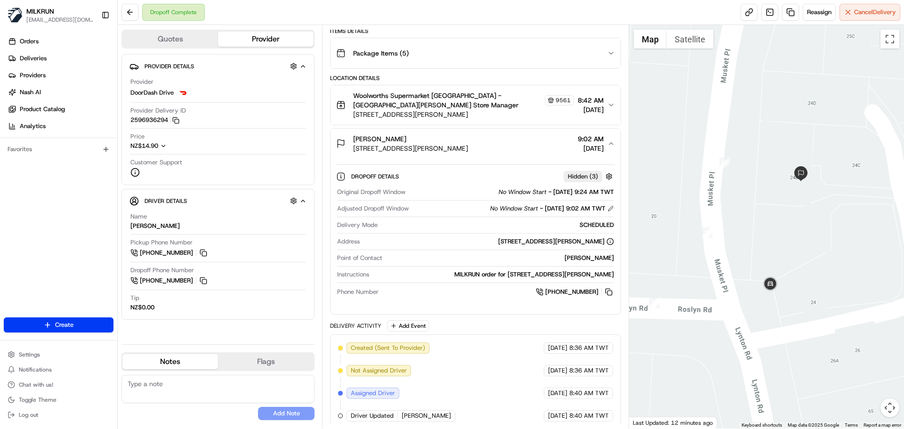
drag, startPoint x: 855, startPoint y: 243, endPoint x: 825, endPoint y: 327, distance: 88.4
click at [825, 327] on div at bounding box center [766, 226] width 275 height 403
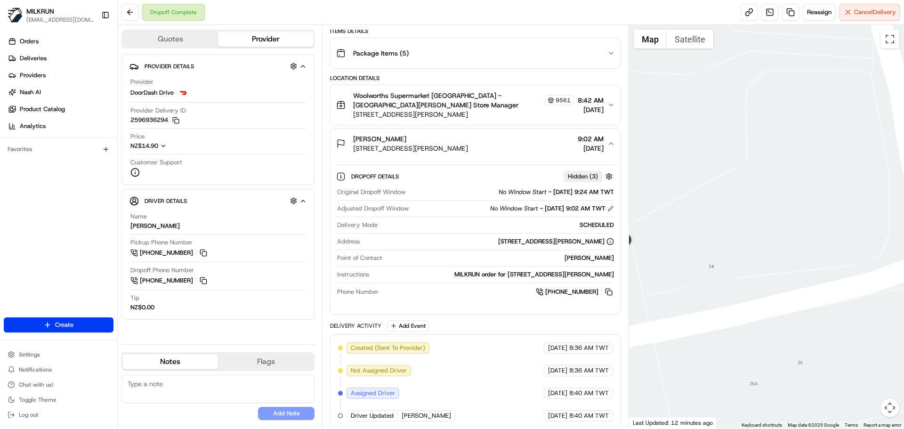
drag, startPoint x: 801, startPoint y: 225, endPoint x: 741, endPoint y: 55, distance: 180.1
click at [741, 55] on div at bounding box center [766, 226] width 275 height 403
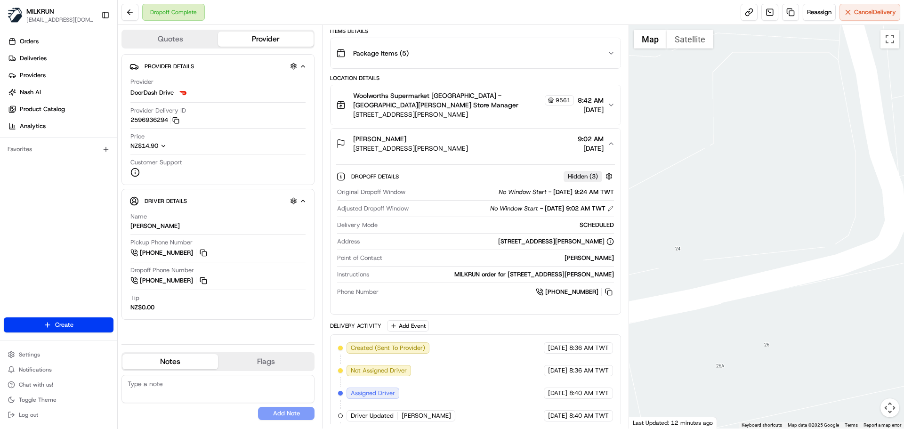
click at [736, 152] on div at bounding box center [766, 226] width 275 height 403
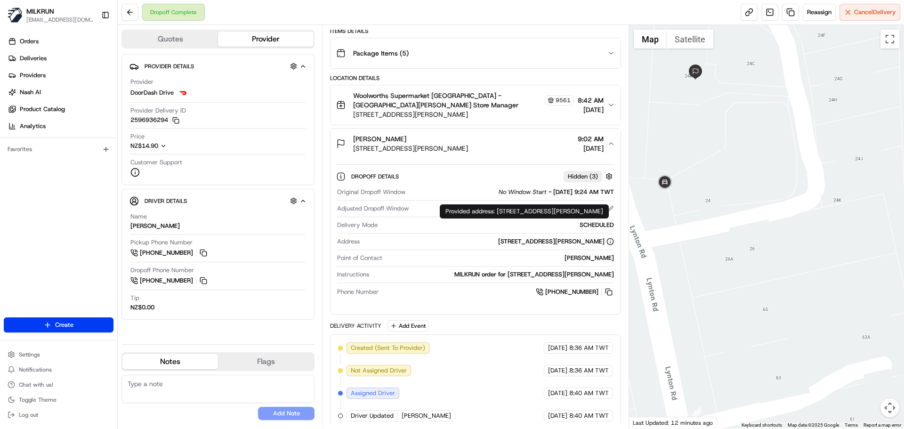
drag, startPoint x: 437, startPoint y: 231, endPoint x: 592, endPoint y: 234, distance: 154.4
click at [592, 237] on div "24B Roslyn Road, Mount Wellington, Auckland 1060, NZ" at bounding box center [488, 241] width 250 height 8
copy div "24B Roslyn Road, Mount Wellington, Auckland 1060"
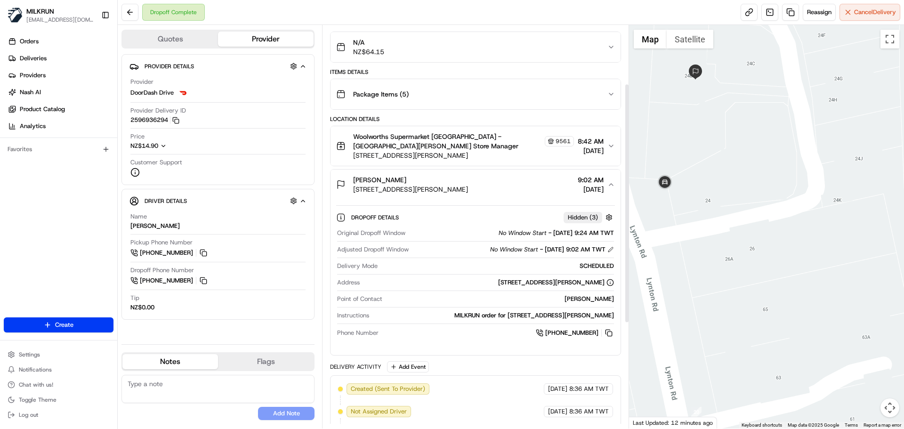
scroll to position [47, 0]
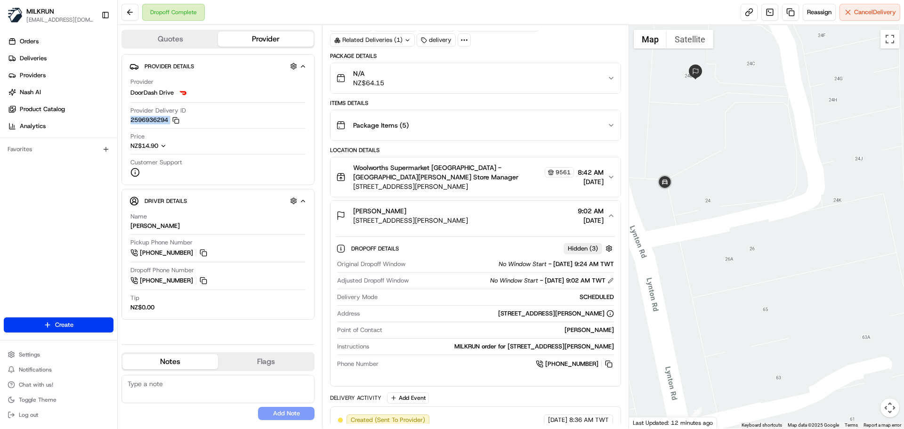
copy button "2596936294 Copy 8df186f9-cdcb-4ed0-933e-2359a096597c_2596936294"
drag, startPoint x: 127, startPoint y: 123, endPoint x: 167, endPoint y: 125, distance: 39.6
click at [167, 125] on div "Provider Details Hidden ( 4 ) Provider DoorDash Drive Provider Delivery ID 2596…" at bounding box center [217, 119] width 193 height 131
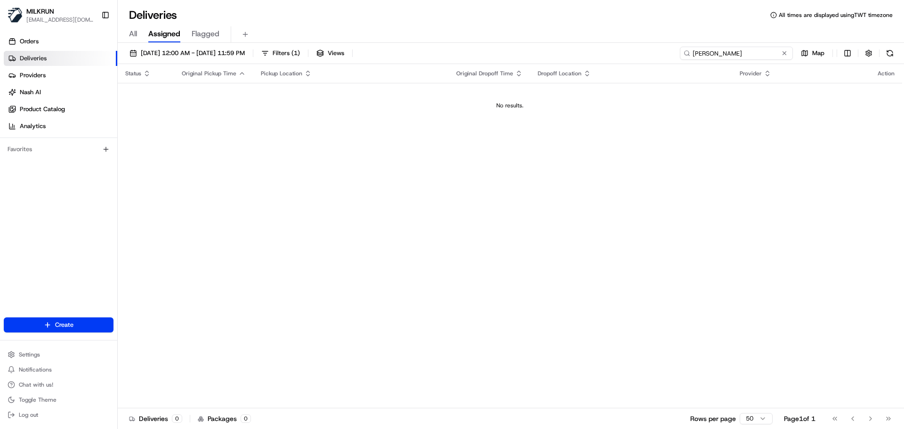
click at [761, 56] on input "[PERSON_NAME]" at bounding box center [736, 53] width 113 height 13
click at [761, 56] on input "Justine Morrison" at bounding box center [736, 53] width 113 height 13
paste input "Kwan Stacey"
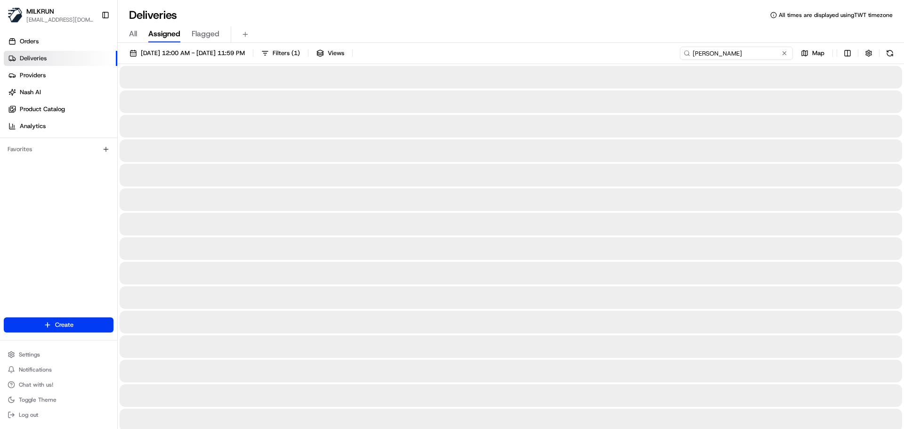
type input "Kwan Stacey"
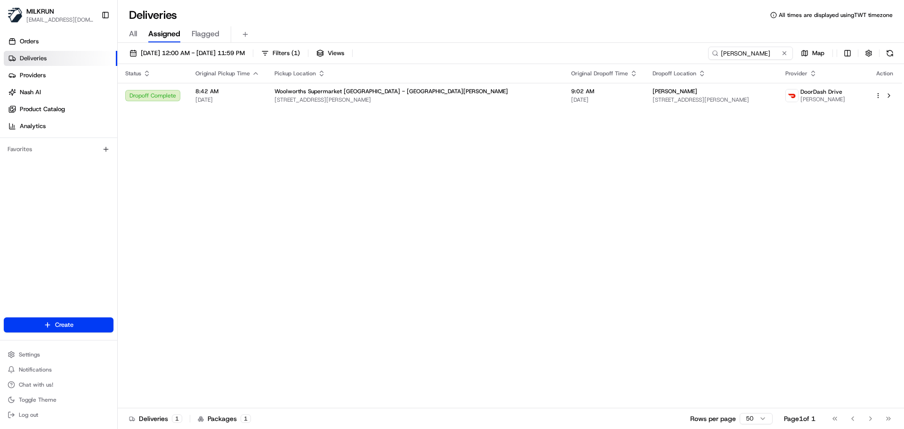
click at [495, 255] on div "Status Original Pickup Time Pickup Location Original Dropoff Time Dropoff Locat…" at bounding box center [510, 236] width 784 height 344
click at [720, 54] on input "Kwan Stacey" at bounding box center [736, 53] width 113 height 13
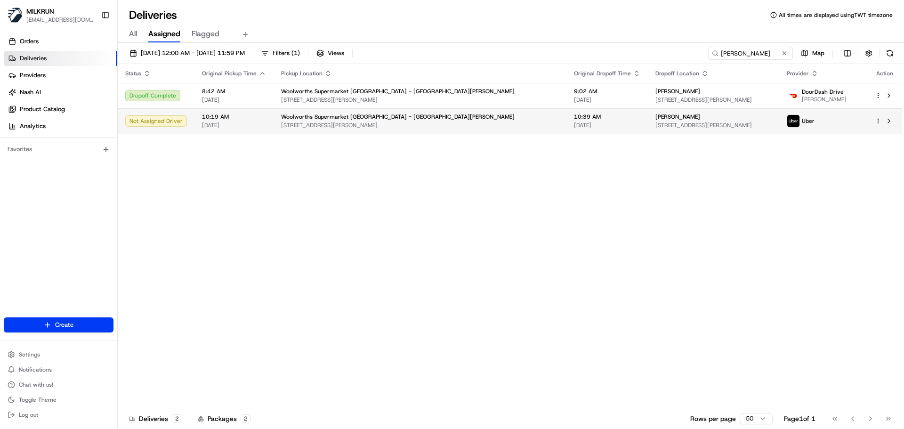
click at [324, 133] on td "Woolworths Supermarket NZ - St Johns 134 Felton Mathew Ave, Auckland, Auckland …" at bounding box center [420, 120] width 293 height 25
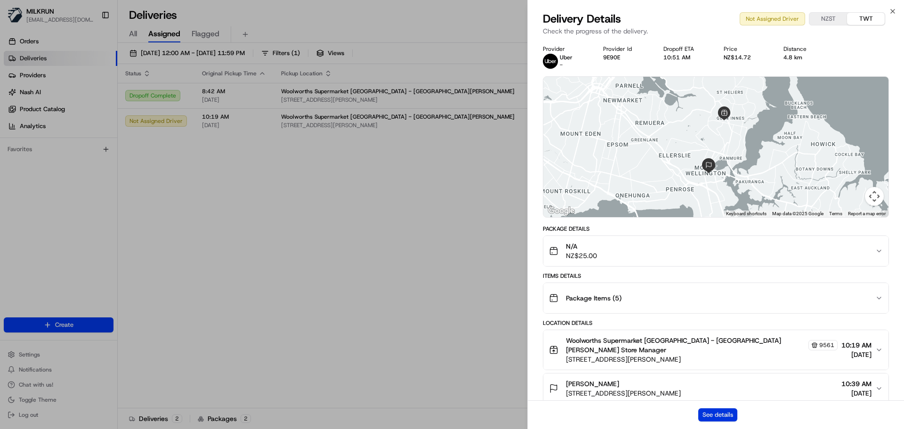
click at [732, 418] on button "See details" at bounding box center [717, 414] width 39 height 13
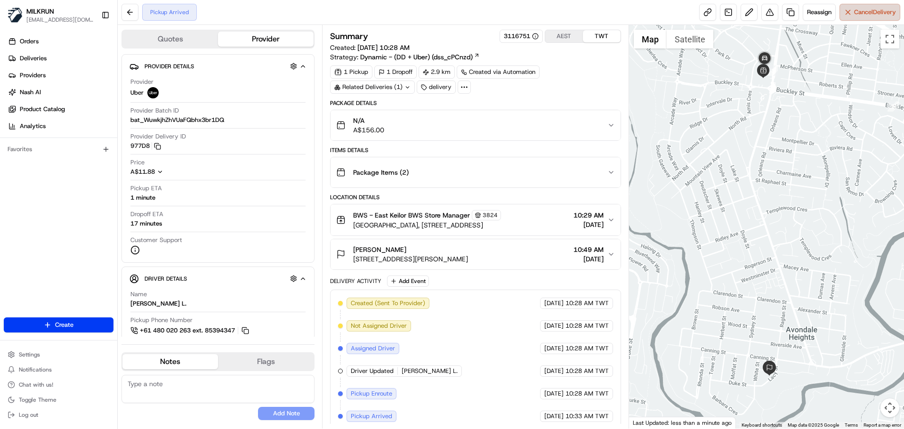
click at [861, 5] on button "Cancel Delivery" at bounding box center [869, 12] width 61 height 17
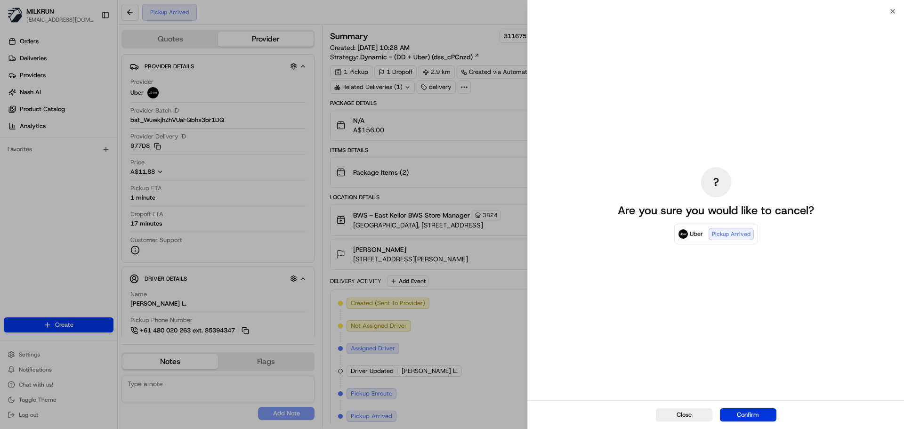
click at [751, 419] on button "Confirm" at bounding box center [748, 414] width 56 height 13
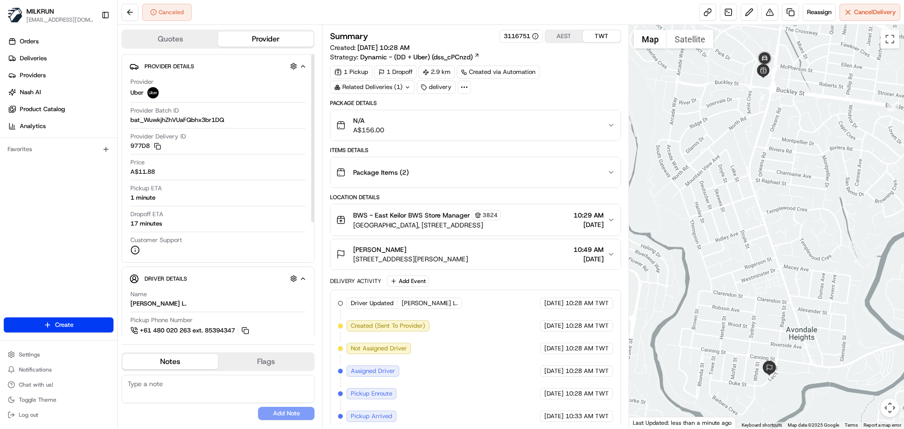
click at [394, 356] on div "Driver Updated [PERSON_NAME] L. Uber [DATE] 10:28 AM TWT Created (Sent To Provi…" at bounding box center [475, 371] width 274 height 147
drag, startPoint x: 394, startPoint y: 356, endPoint x: 412, endPoint y: 341, distance: 23.7
click at [400, 348] on div "Driver Updated [PERSON_NAME] L. Uber [DATE] 10:28 AM TWT Created (Sent To Provi…" at bounding box center [475, 371] width 274 height 147
click at [434, 378] on div "Driver Updated [PERSON_NAME] L. Uber [DATE] 10:28 AM TWT Created (Sent To Provi…" at bounding box center [475, 371] width 274 height 147
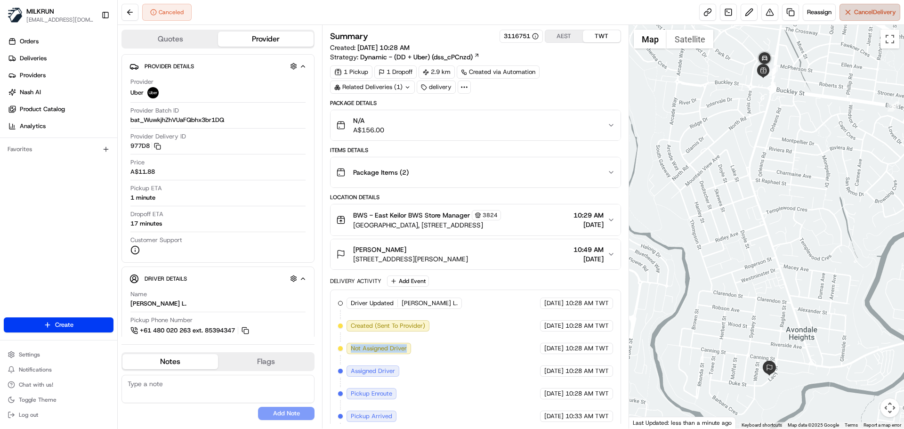
click at [867, 17] on button "Cancel Delivery" at bounding box center [869, 12] width 61 height 17
